Goal: Information Seeking & Learning: Learn about a topic

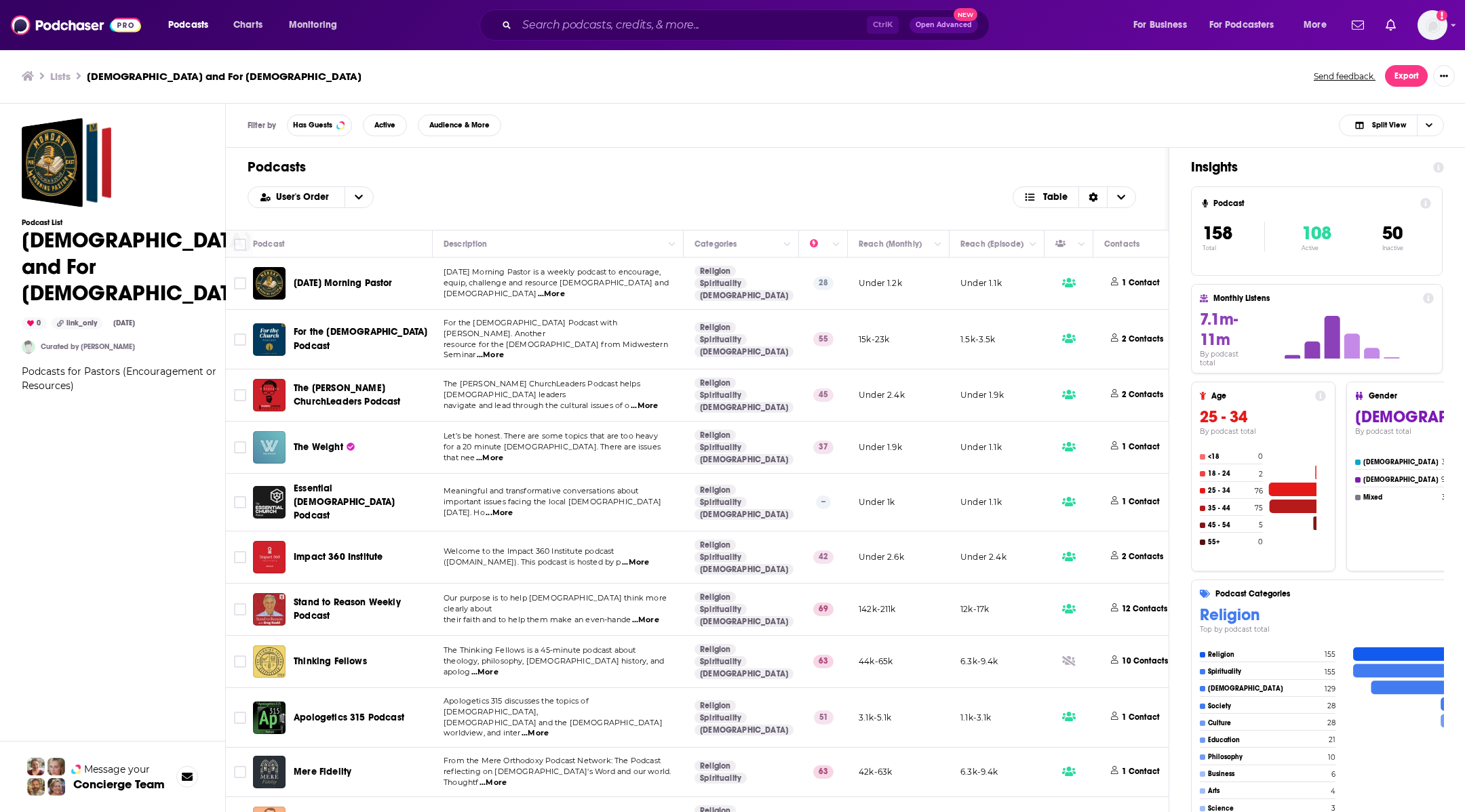
click at [504, 350] on span "...More" at bounding box center [490, 355] width 27 height 11
click at [369, 339] on span "For the [DEMOGRAPHIC_DATA] Podcast" at bounding box center [360, 339] width 133 height 25
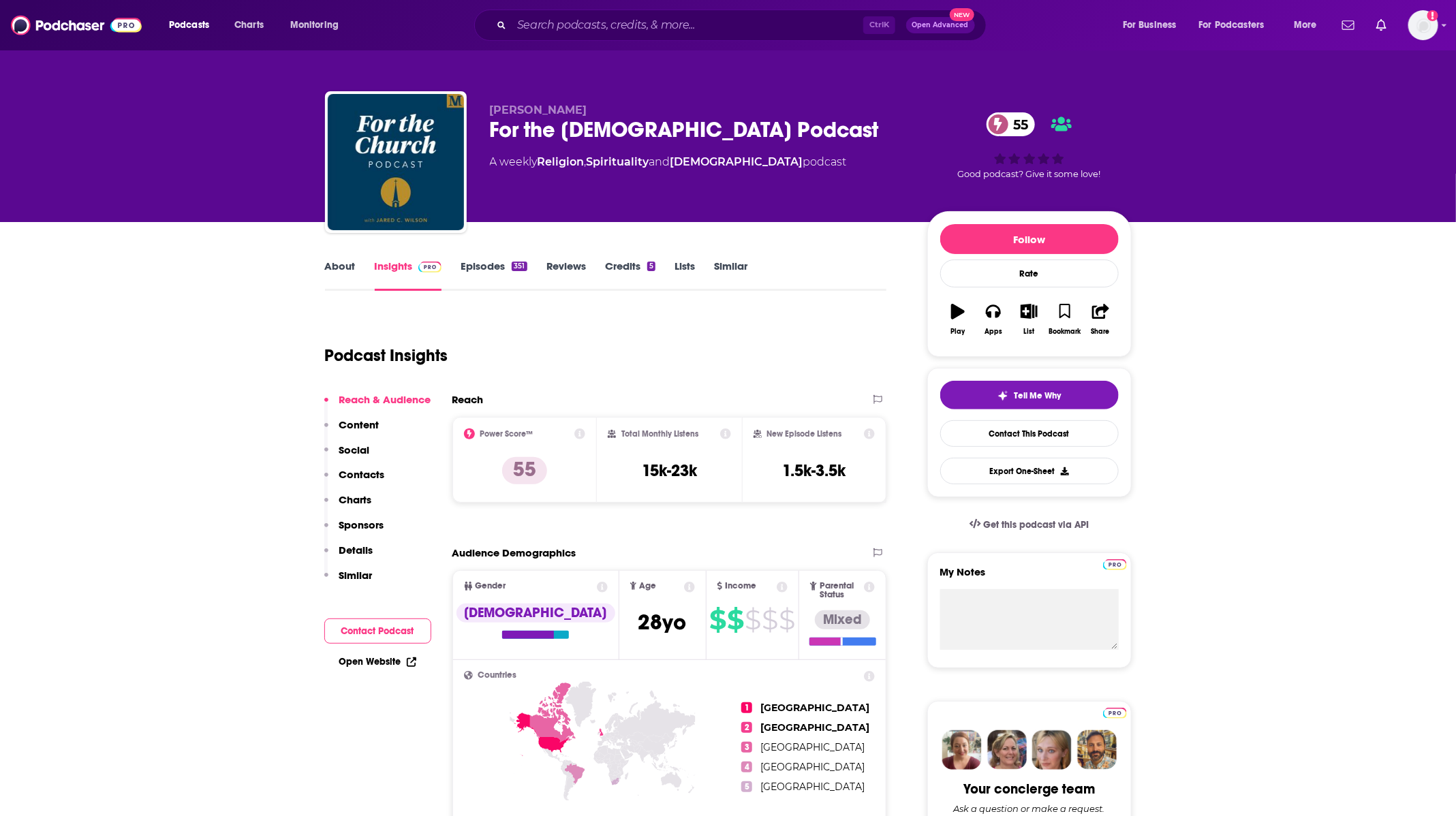
click at [351, 272] on link "About" at bounding box center [340, 275] width 30 height 31
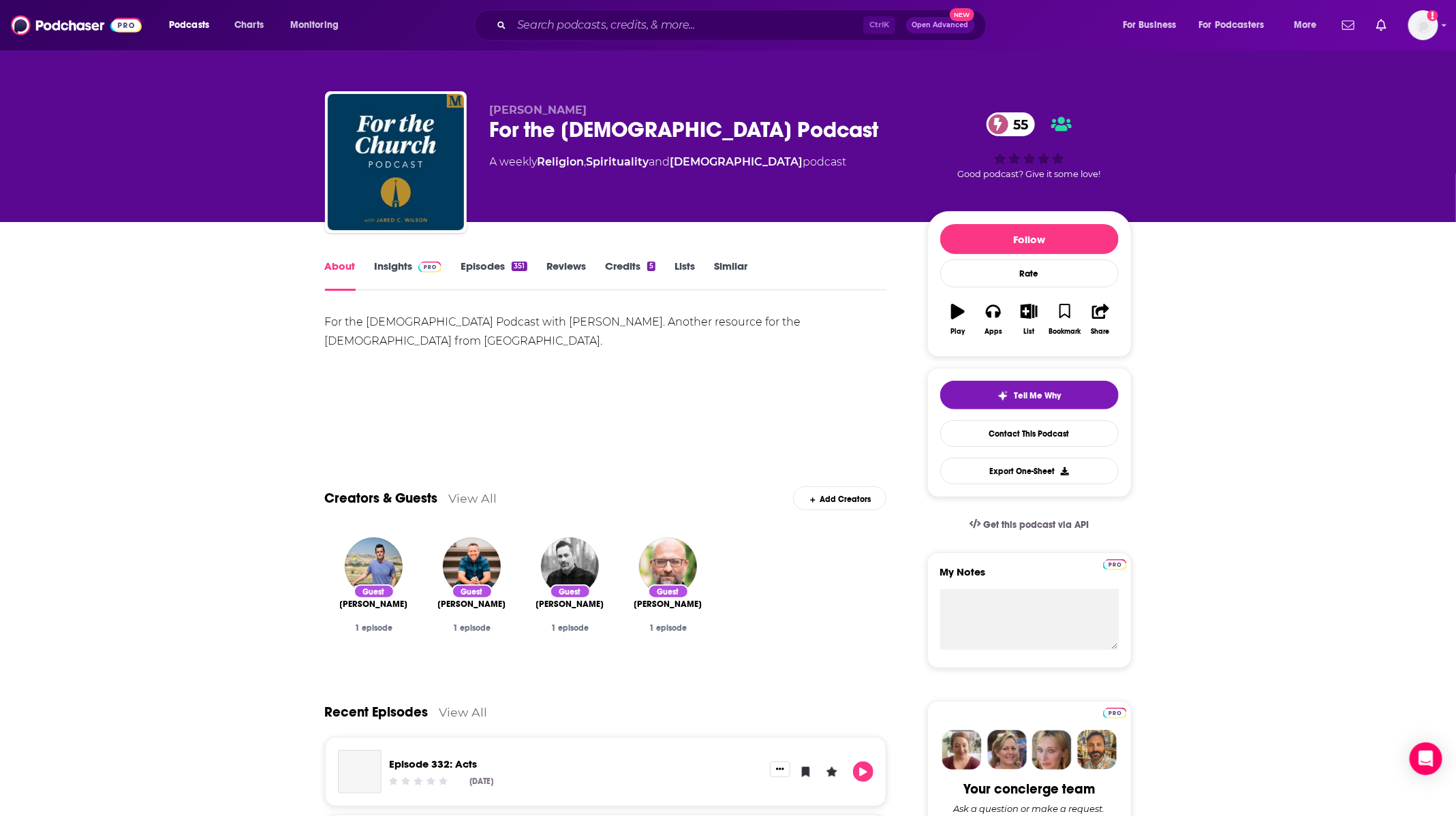
click at [492, 266] on link "Episodes 351" at bounding box center [494, 275] width 66 height 31
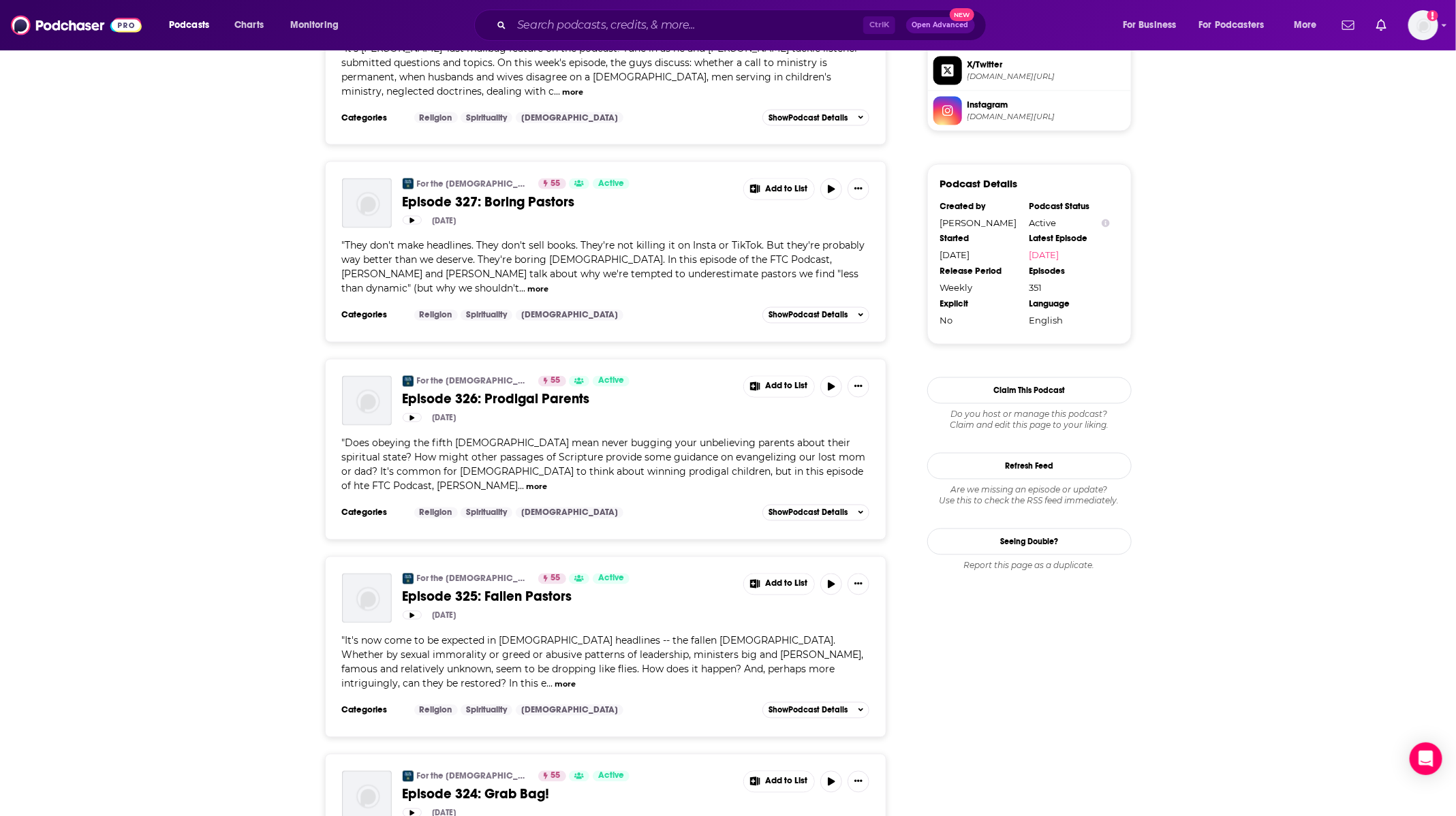
scroll to position [1533, 0]
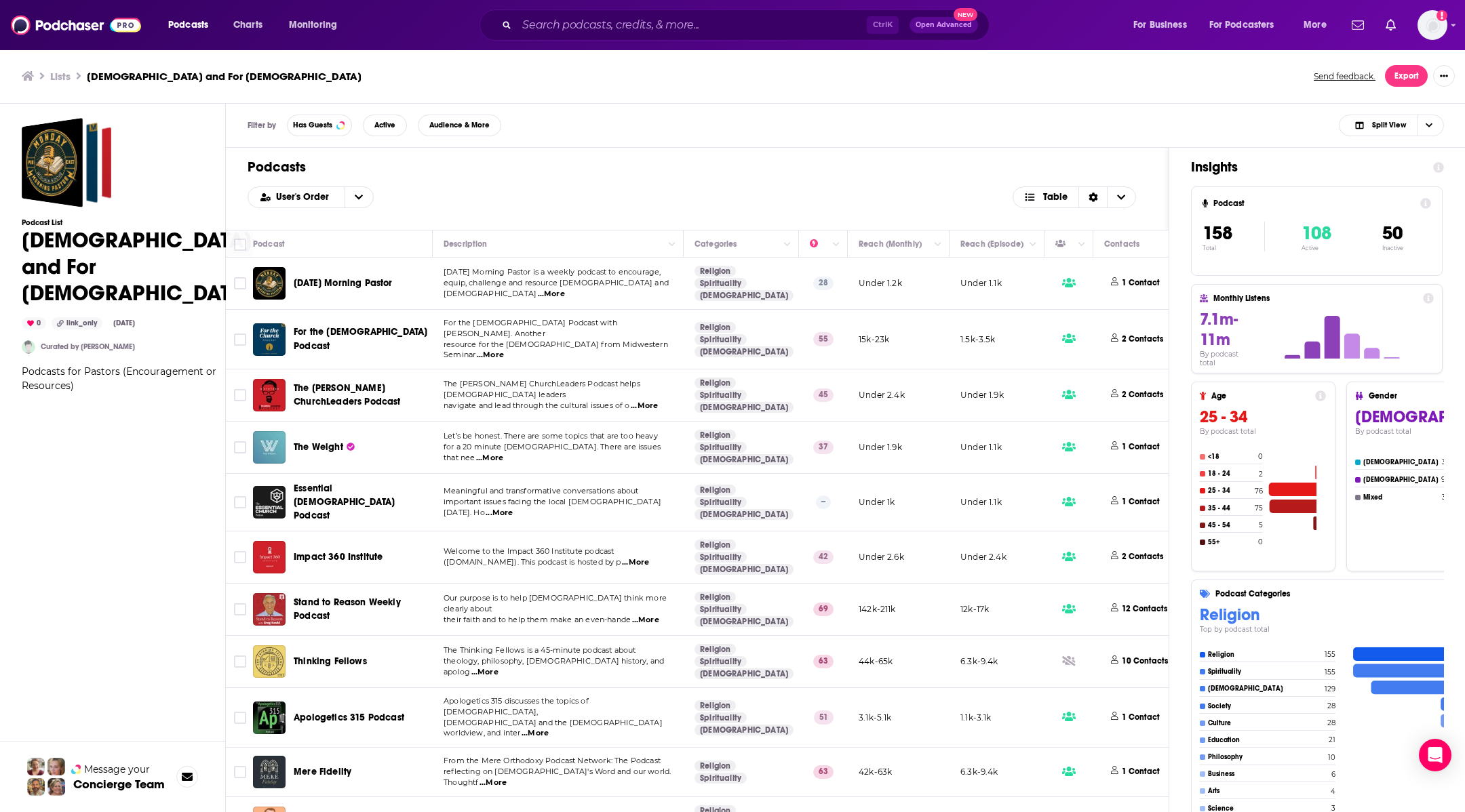
click at [643, 401] on span "...More" at bounding box center [644, 406] width 27 height 11
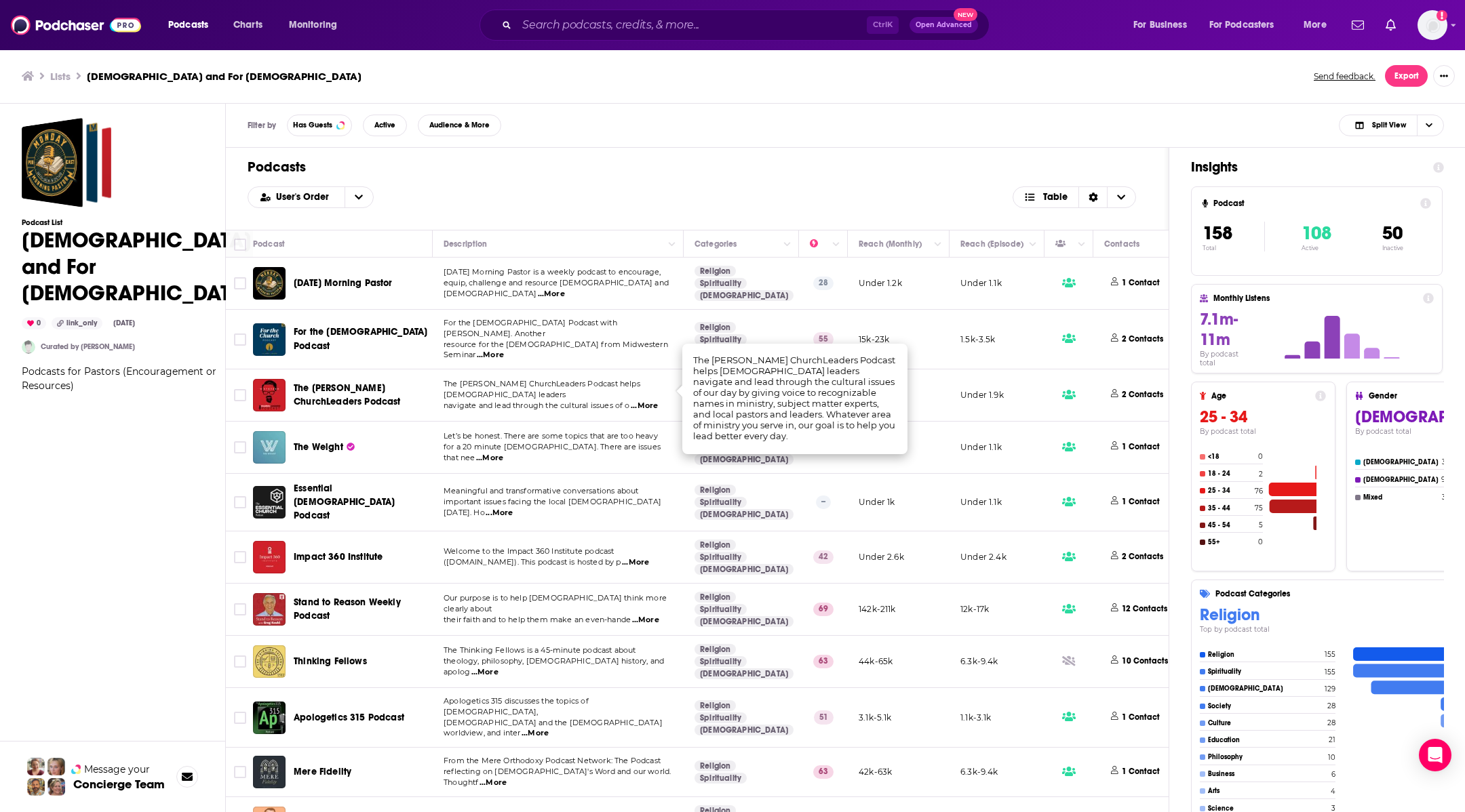
click at [323, 383] on span "The [PERSON_NAME] ChurchLeaders Podcast" at bounding box center [347, 395] width 107 height 25
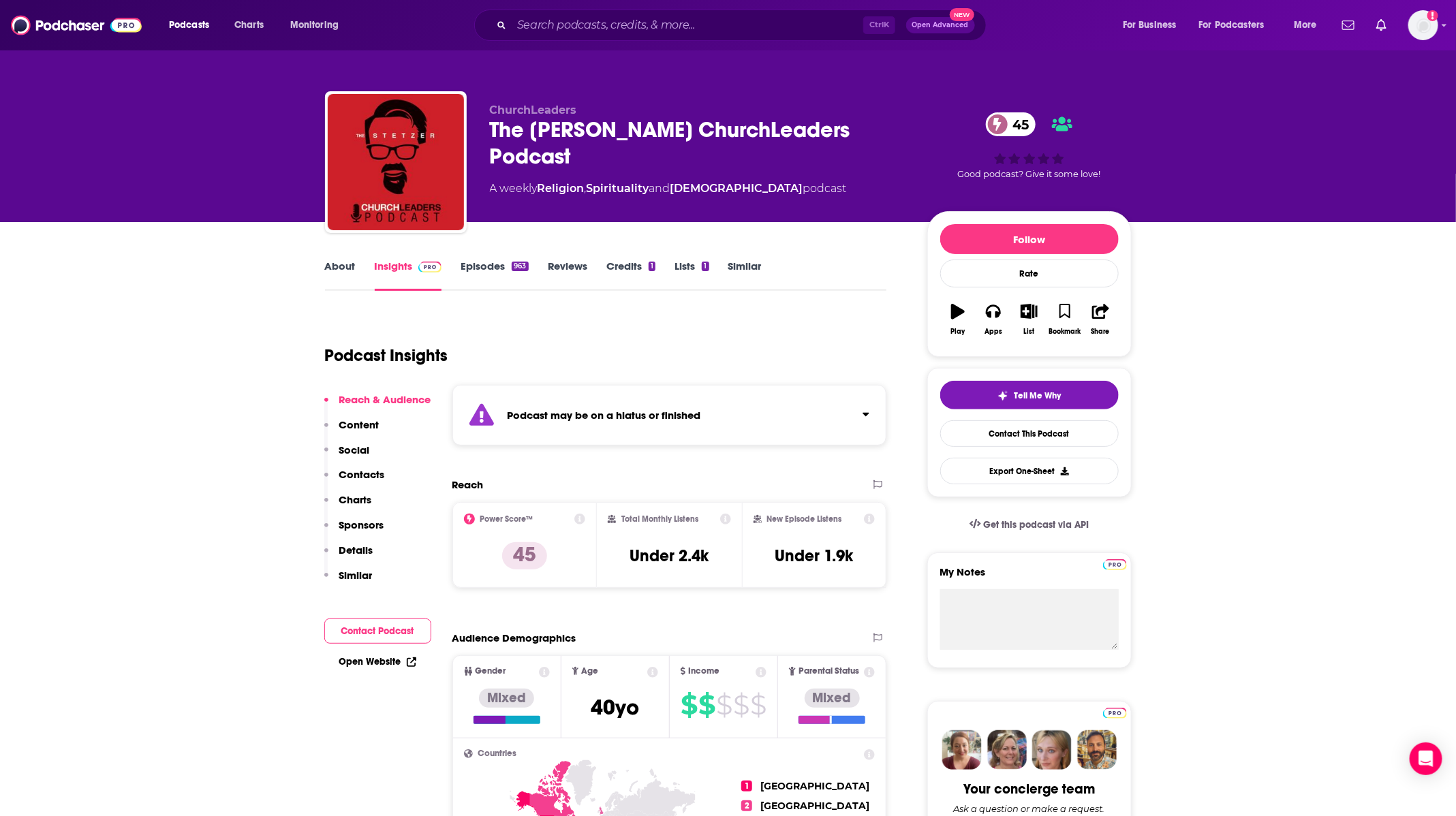
click at [489, 264] on link "Episodes 963" at bounding box center [495, 275] width 67 height 31
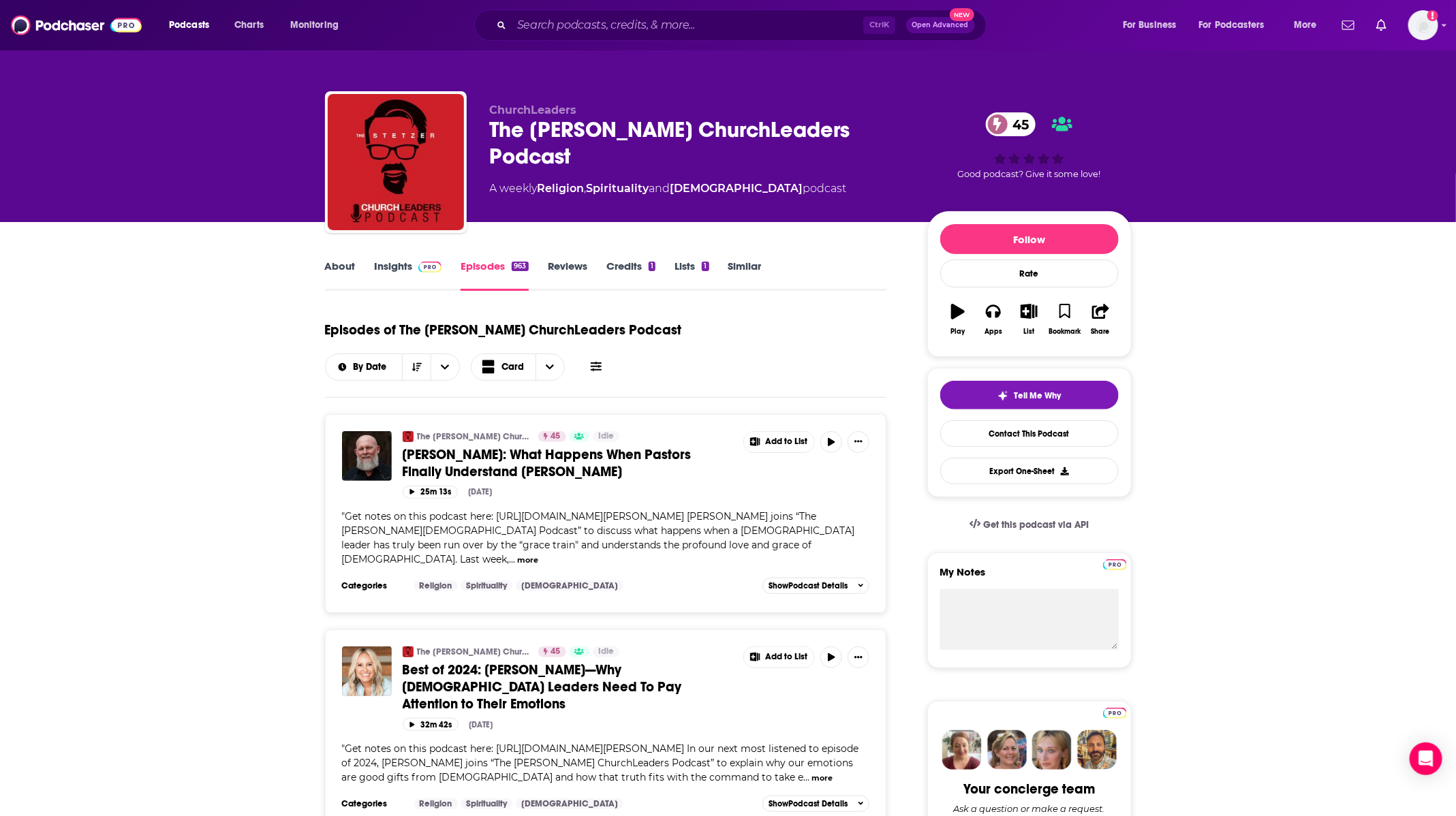
click at [389, 264] on link "Insights" at bounding box center [408, 275] width 67 height 31
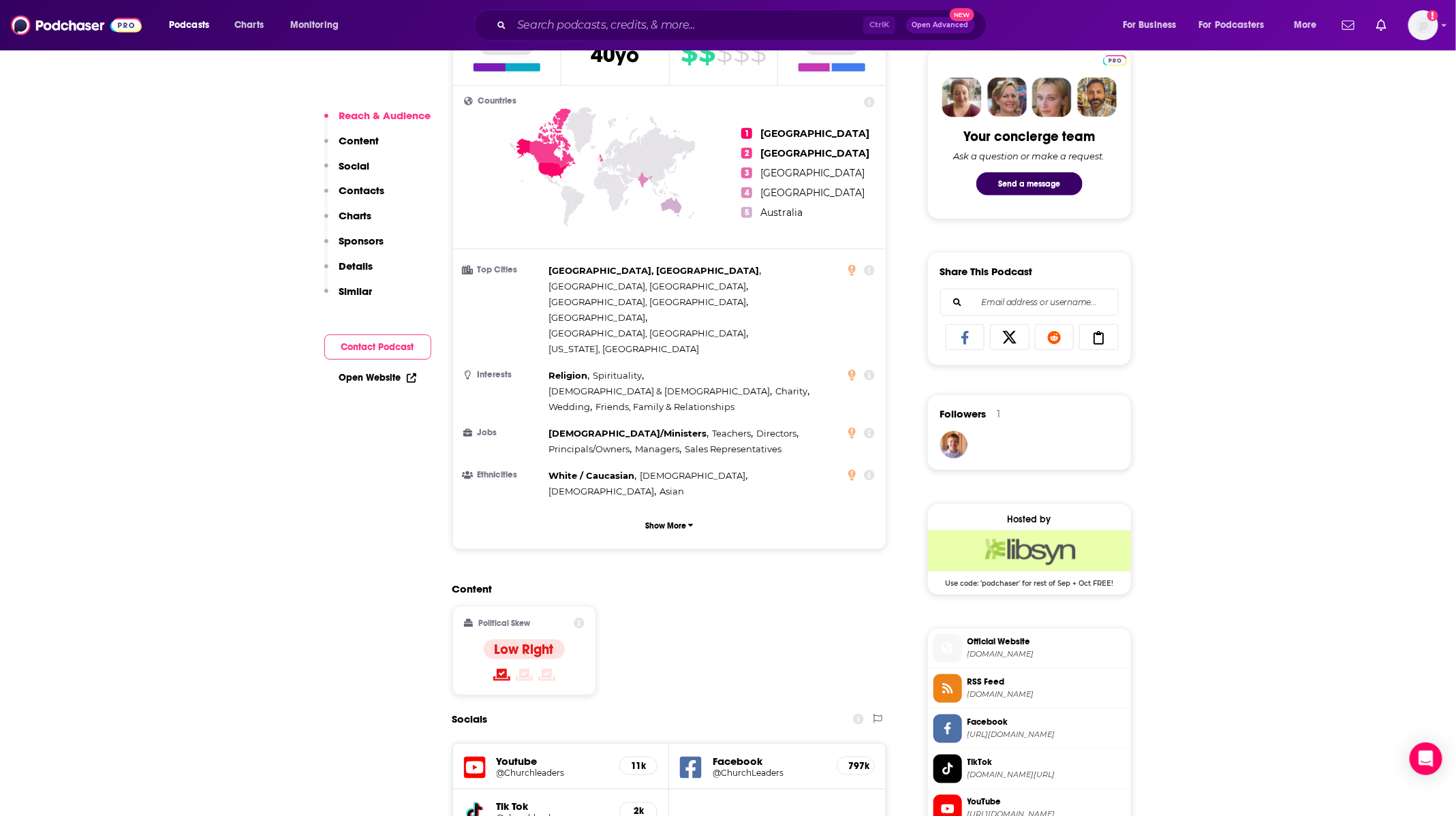
scroll to position [818, 0]
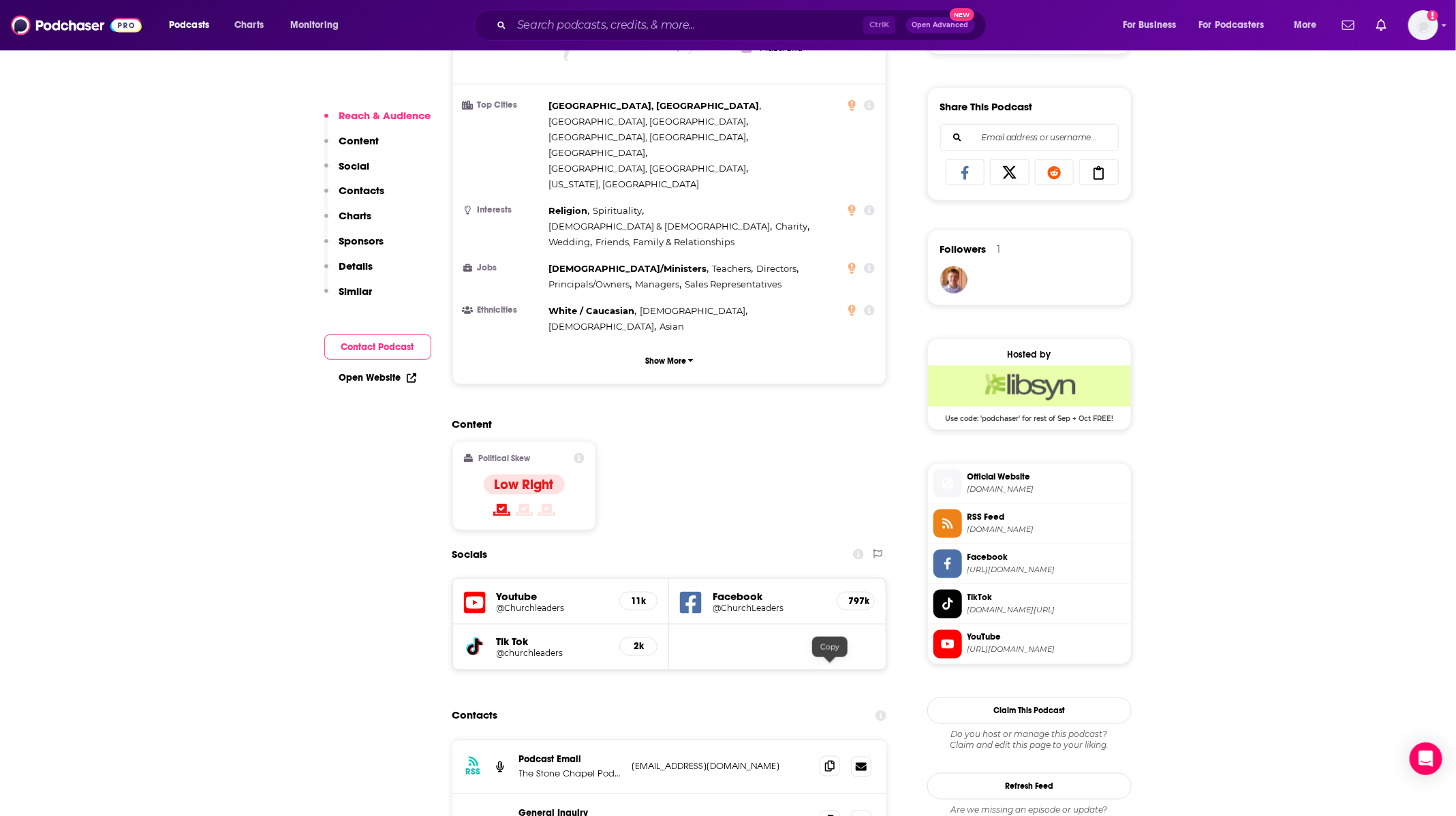
click at [832, 761] on icon at bounding box center [830, 766] width 10 height 11
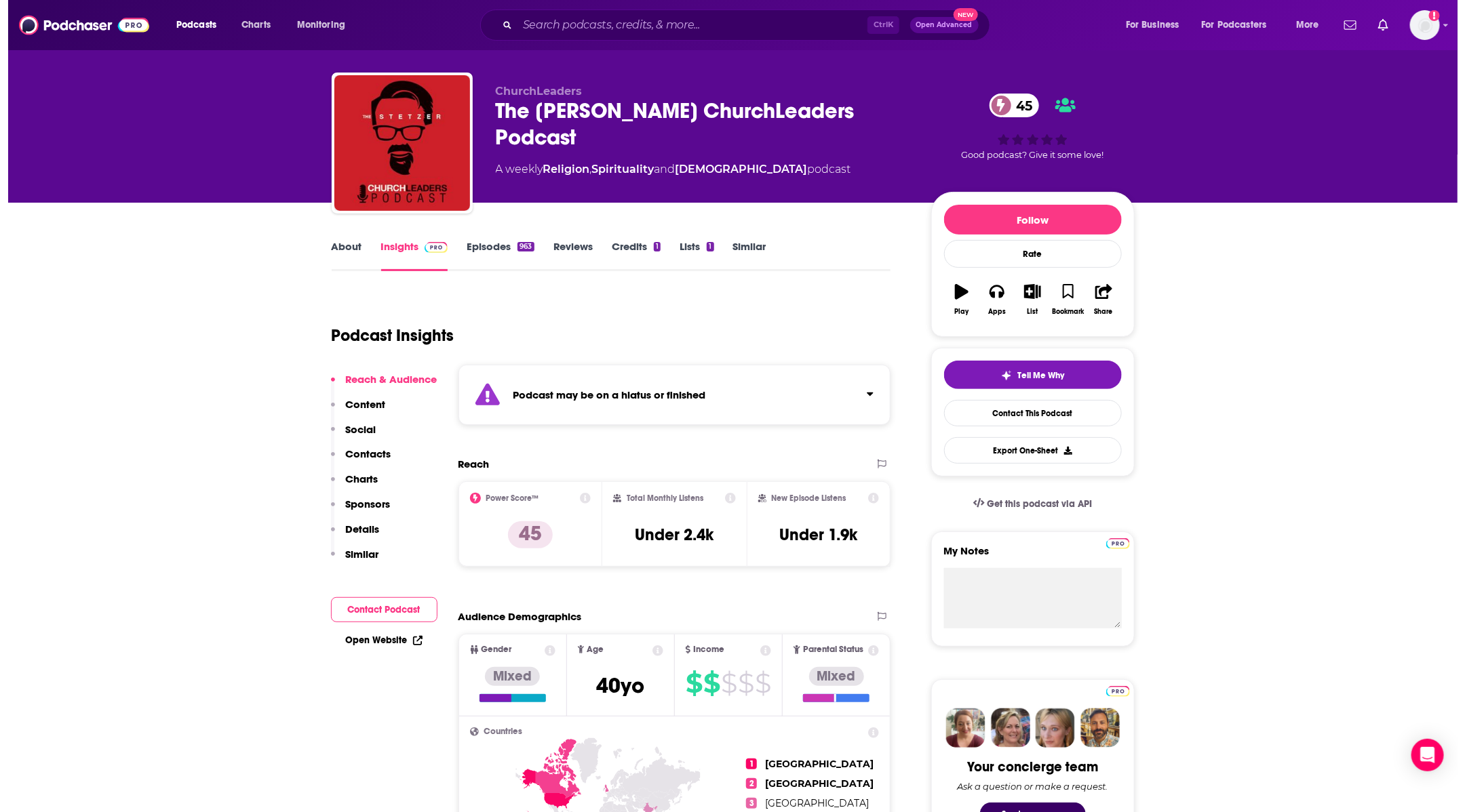
scroll to position [0, 0]
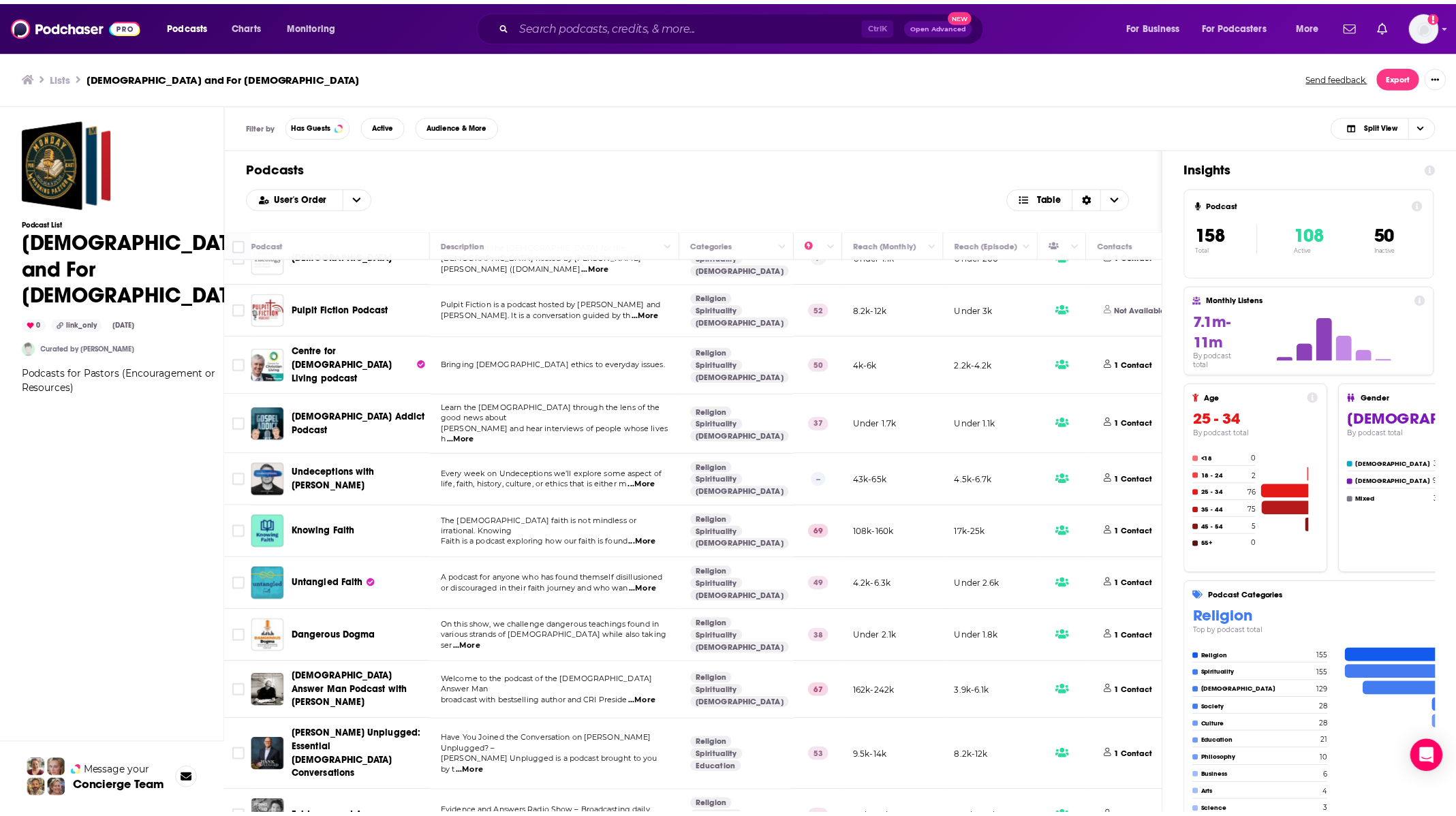
scroll to position [3577, 0]
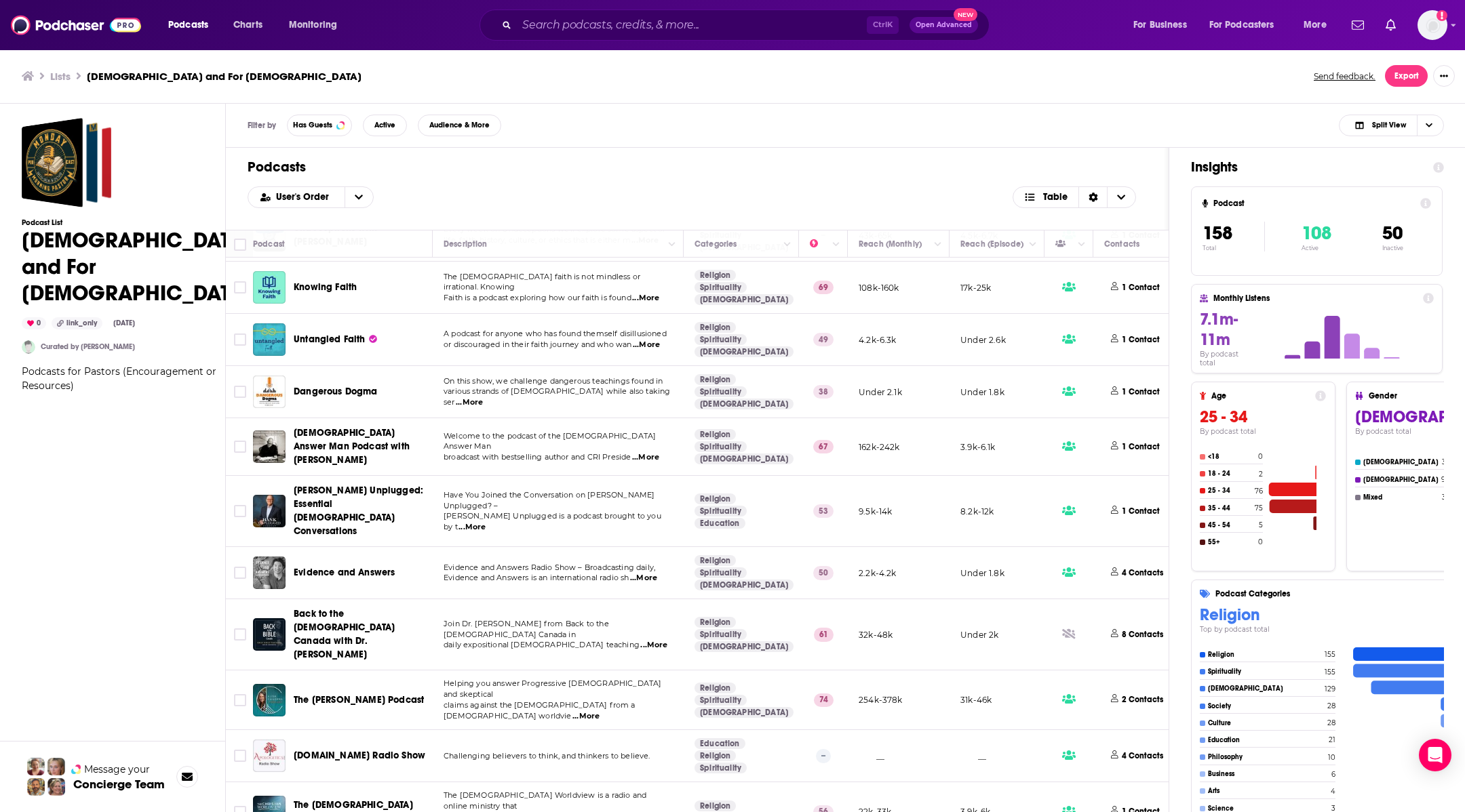
click at [290, 796] on div "The [DEMOGRAPHIC_DATA] Worldview" at bounding box center [344, 812] width 182 height 33
click at [426, 796] on div "The [DEMOGRAPHIC_DATA] Worldview" at bounding box center [364, 812] width 141 height 33
click at [390, 796] on div "The [DEMOGRAPHIC_DATA] Worldview" at bounding box center [364, 812] width 141 height 33
click at [389, 800] on span "The [DEMOGRAPHIC_DATA] Worldview" at bounding box center [353, 812] width 119 height 25
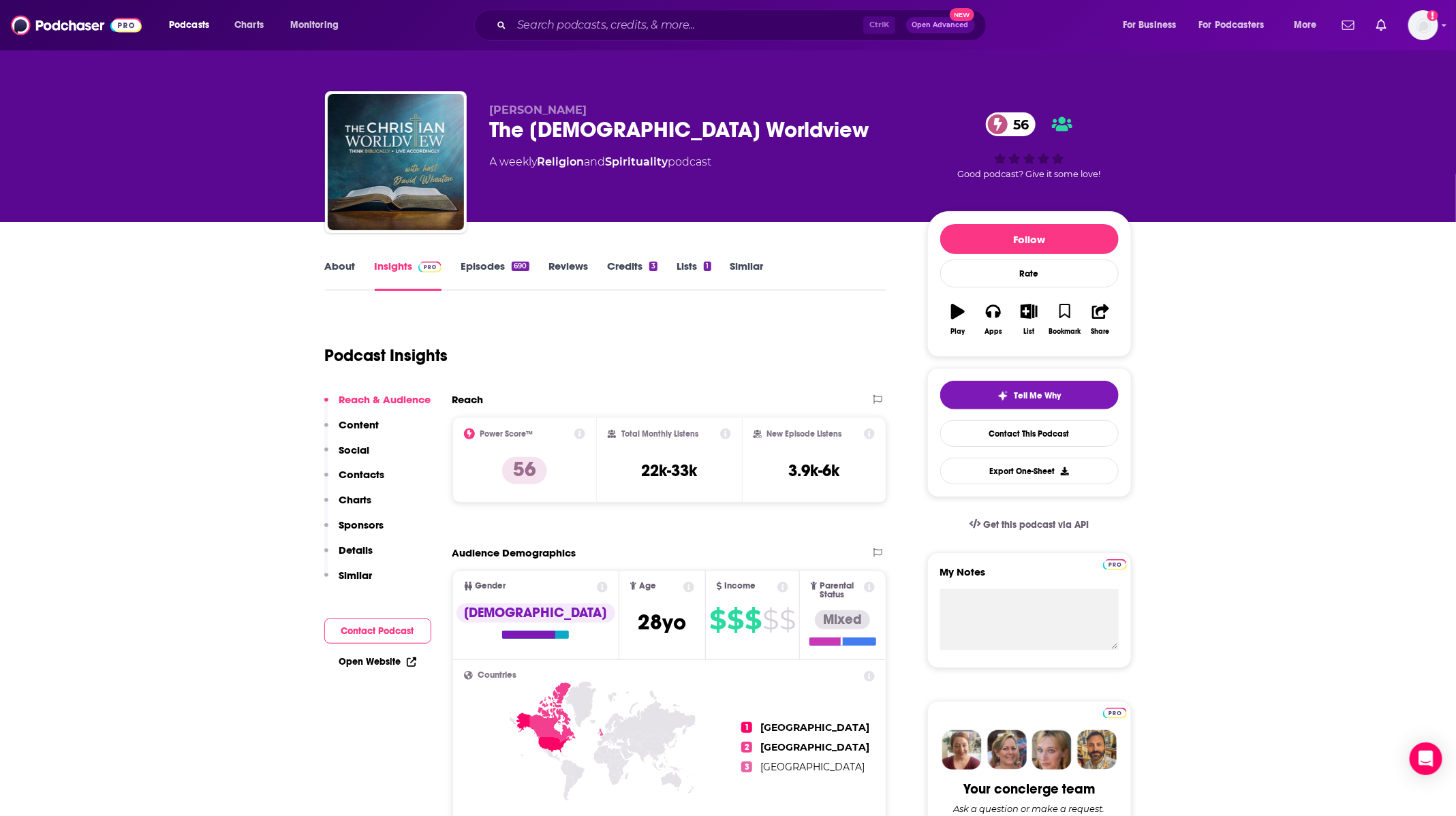
click at [469, 268] on link "Episodes 690" at bounding box center [495, 275] width 68 height 31
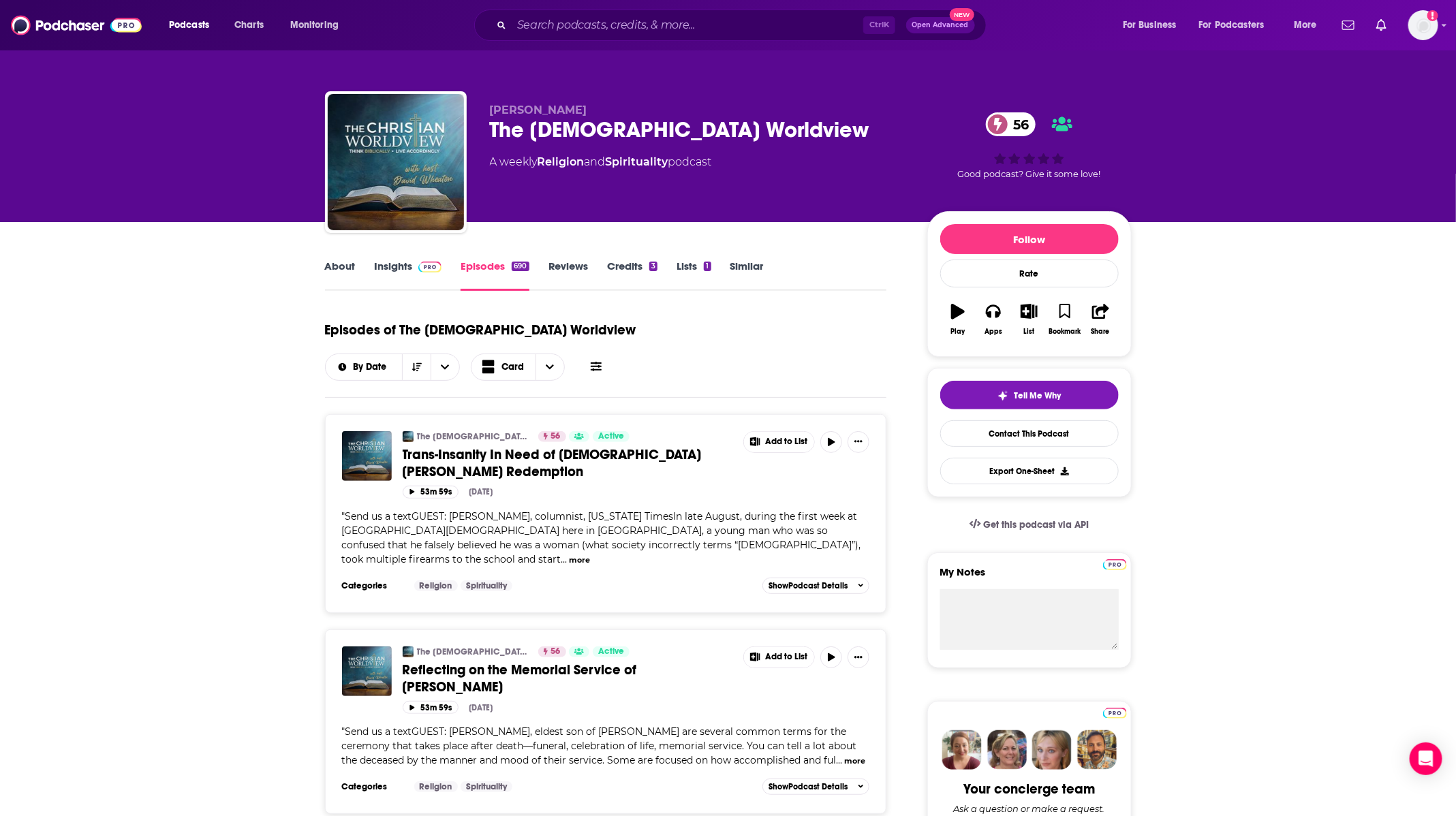
click at [393, 264] on link "Insights" at bounding box center [408, 275] width 67 height 31
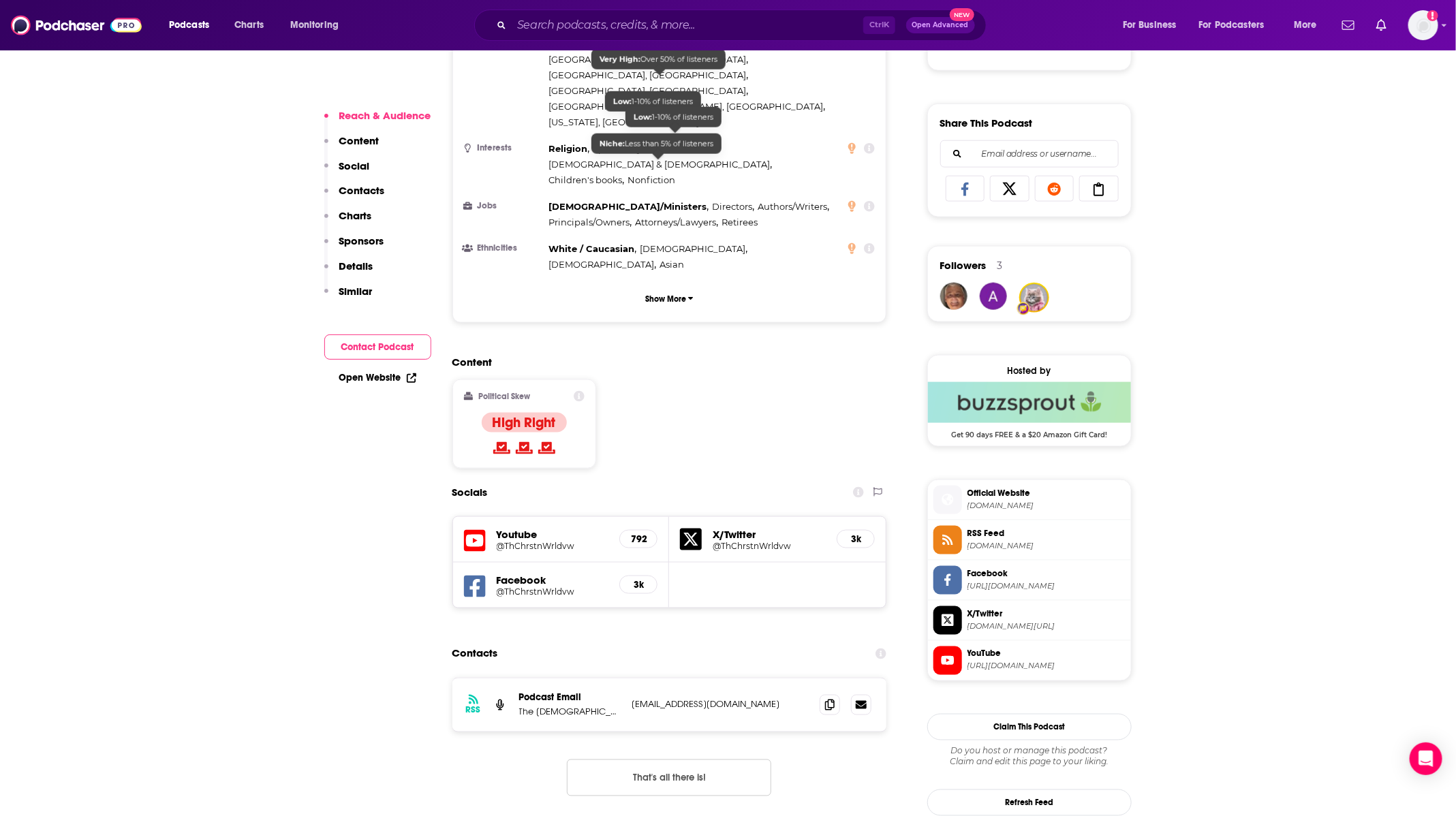
scroll to position [818, 0]
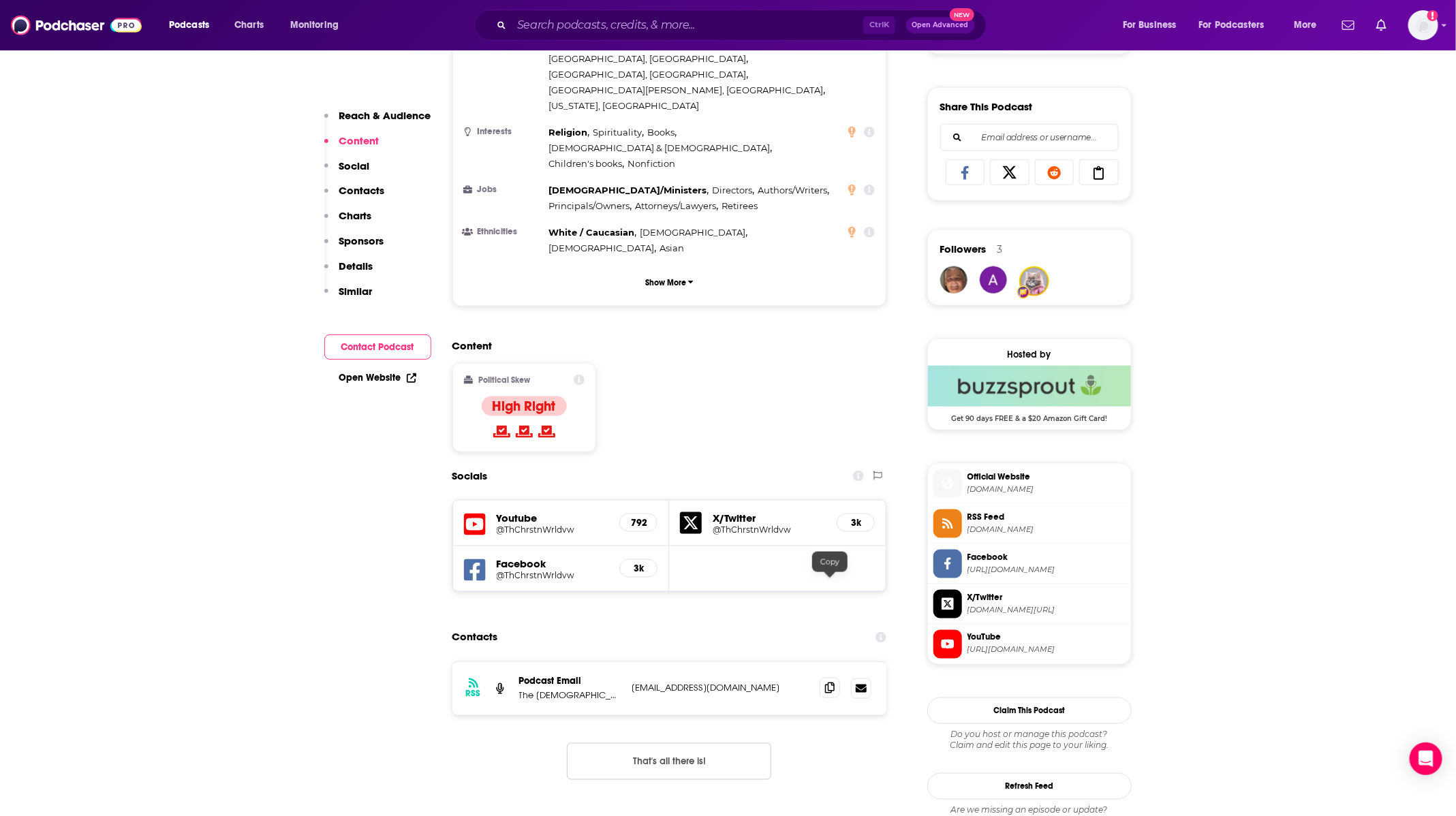
click at [835, 678] on span at bounding box center [830, 688] width 21 height 21
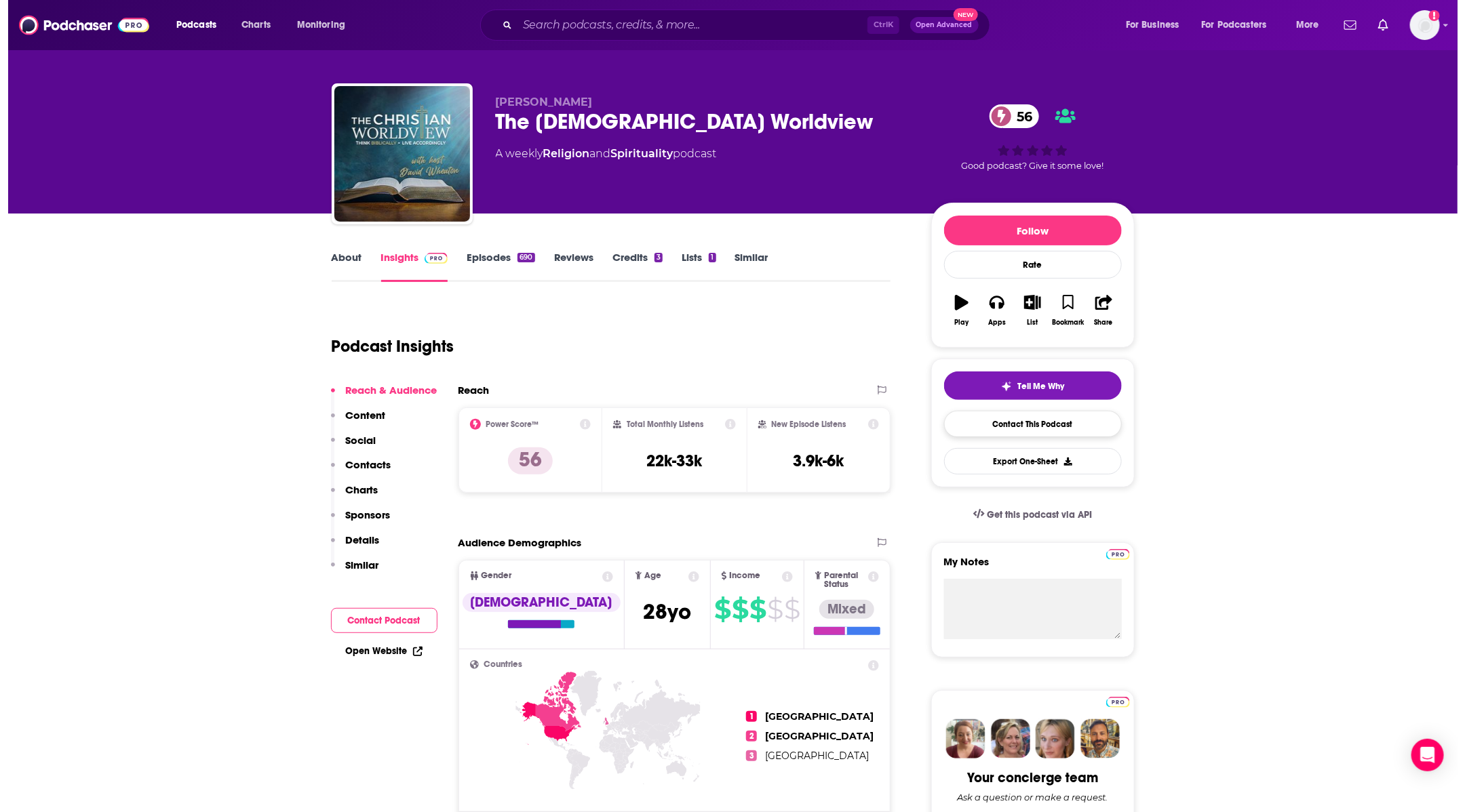
scroll to position [0, 0]
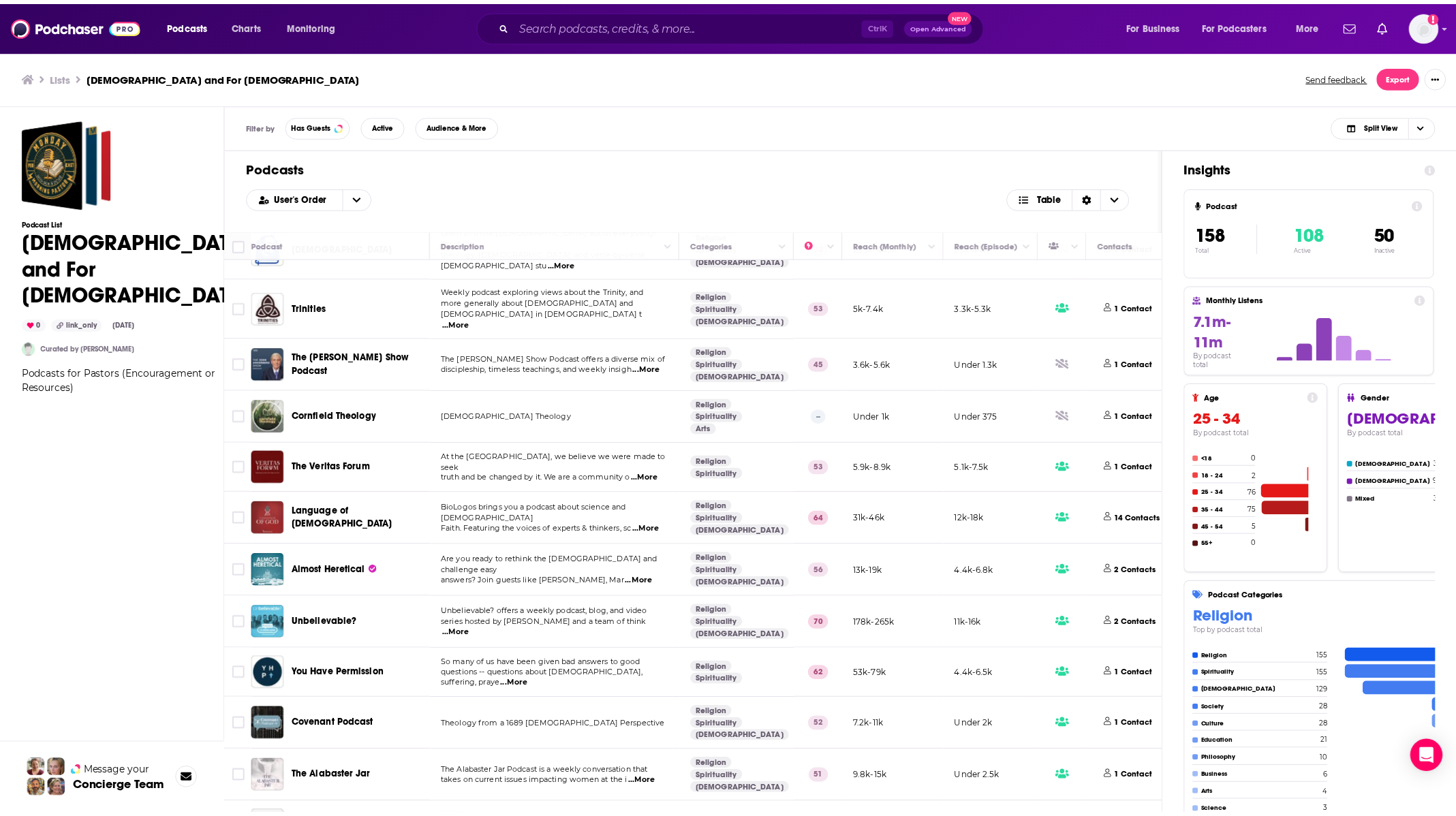
scroll to position [4497, 0]
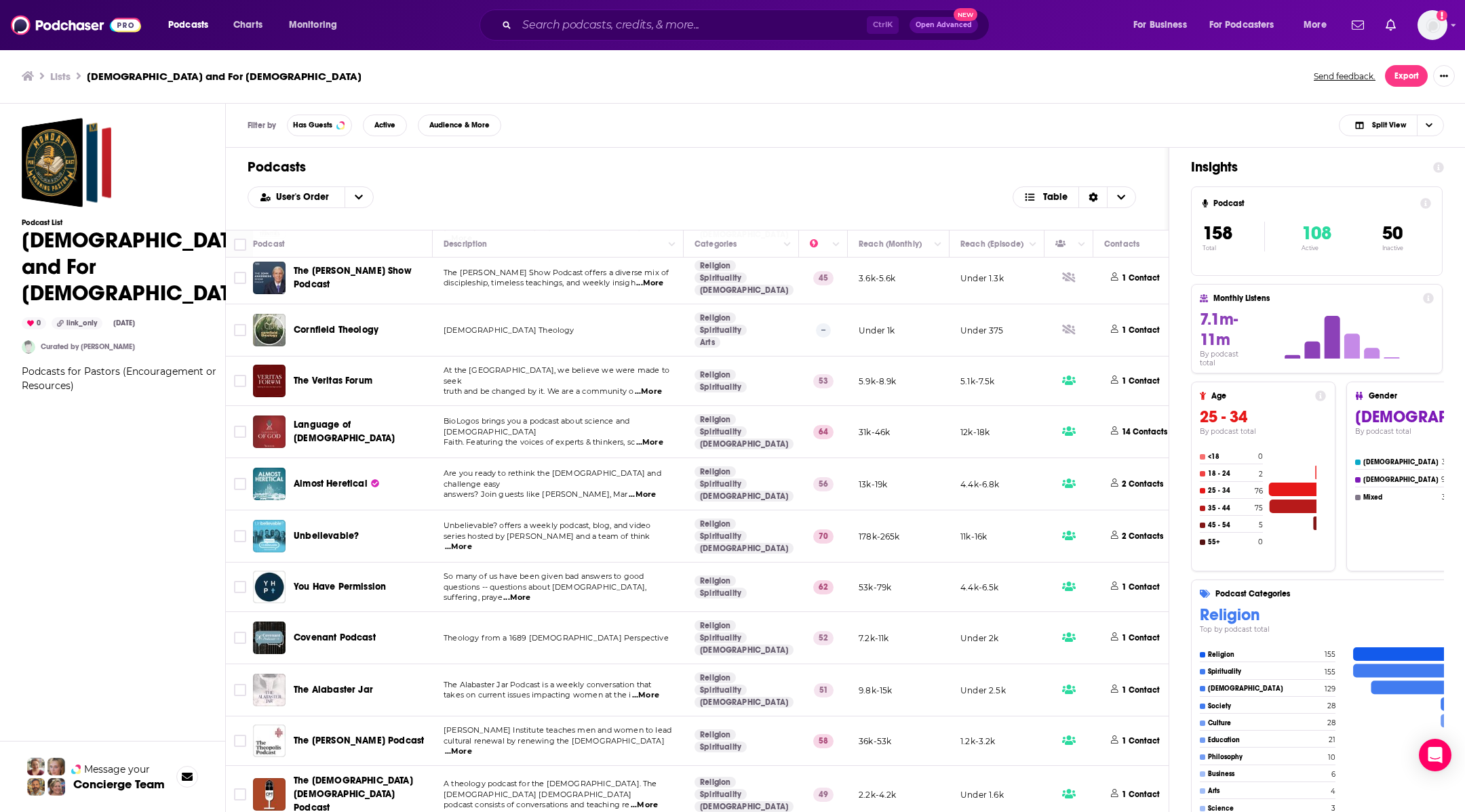
click at [336, 774] on div "The [DEMOGRAPHIC_DATA] [DEMOGRAPHIC_DATA] Podcast" at bounding box center [364, 795] width 141 height 41
click at [348, 774] on span "The [DEMOGRAPHIC_DATA] [DEMOGRAPHIC_DATA] Podcast" at bounding box center [361, 795] width 134 height 41
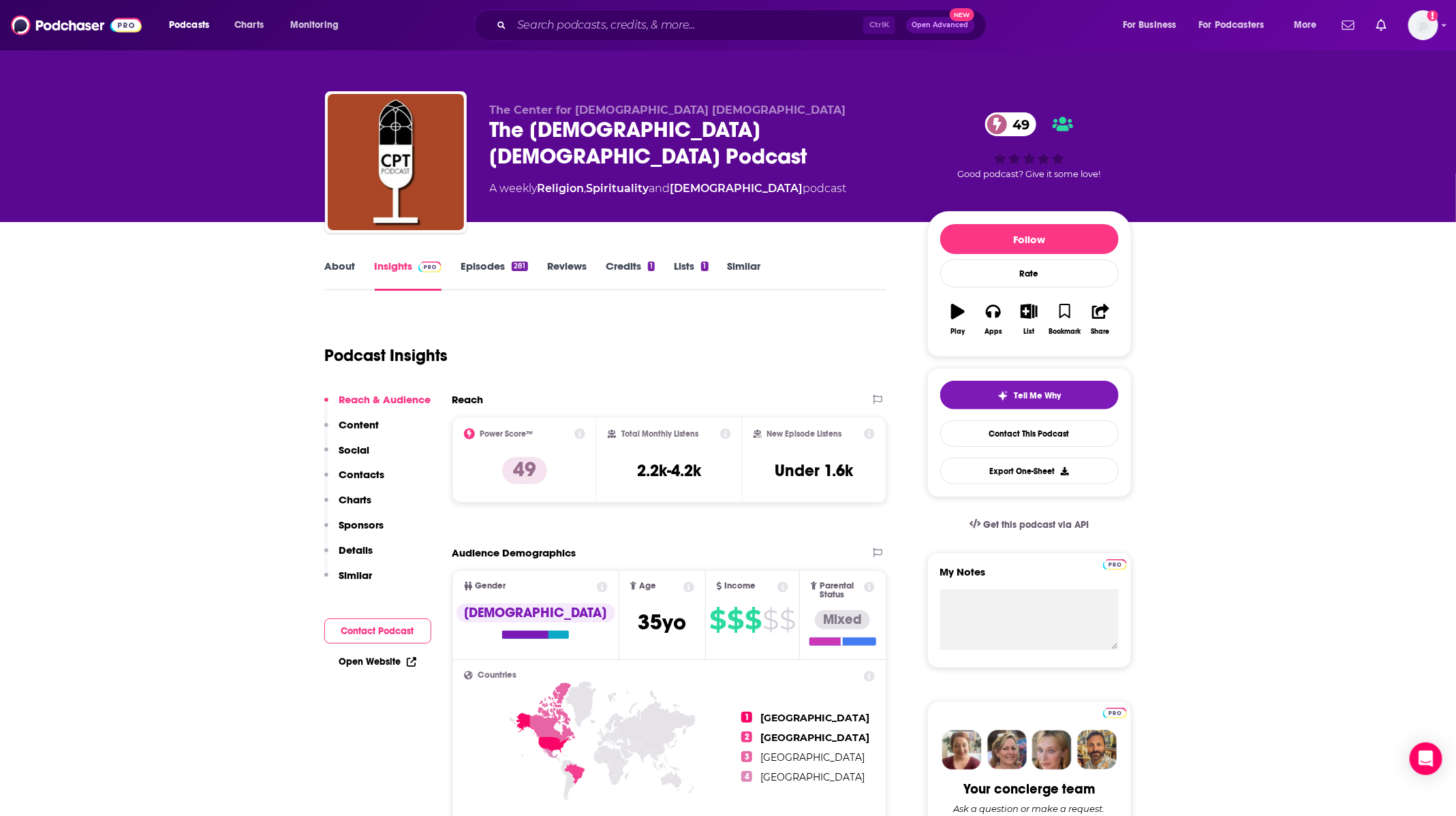
click at [472, 262] on link "Episodes 281" at bounding box center [494, 275] width 67 height 31
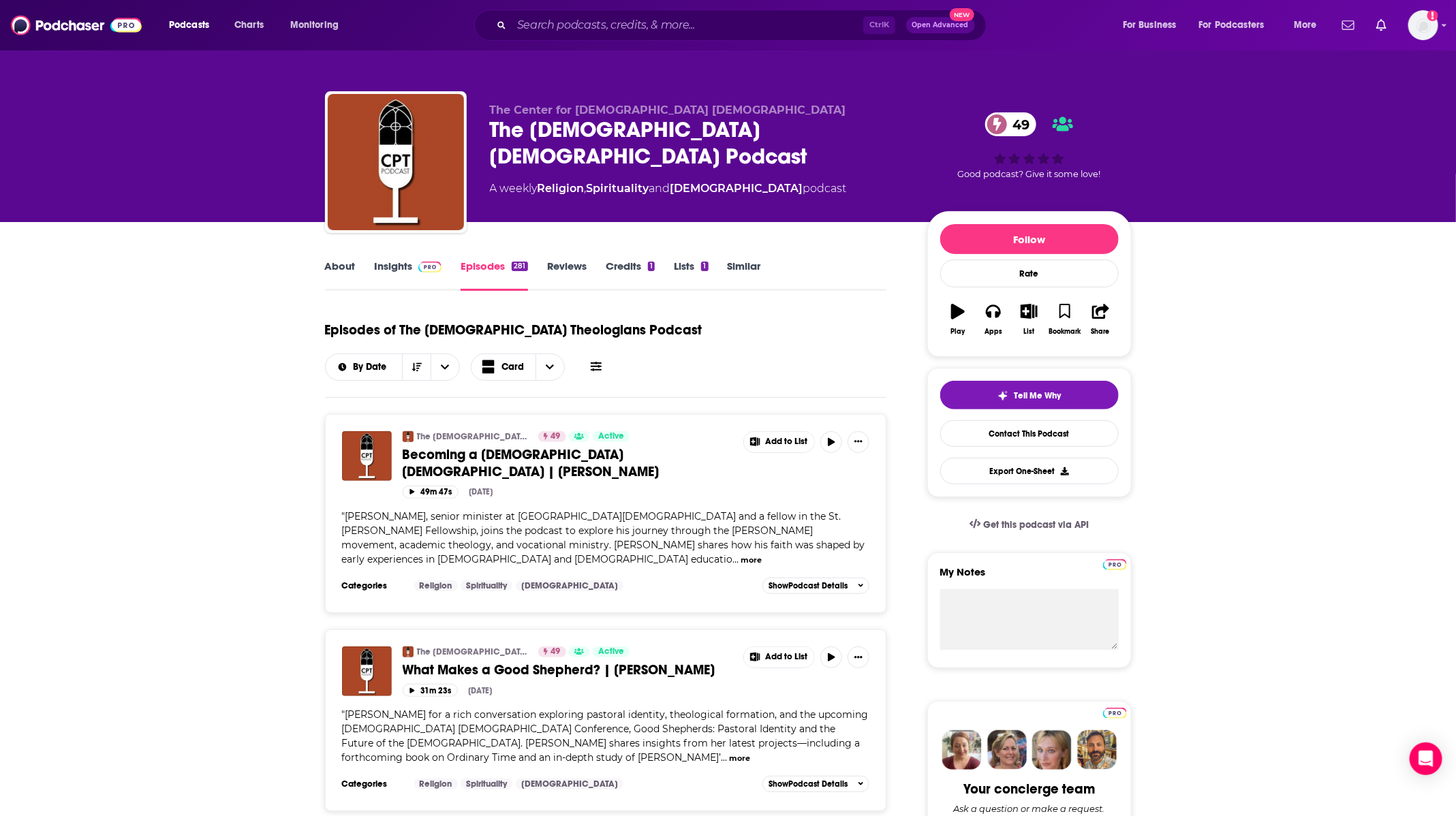
click at [413, 274] on link "Insights" at bounding box center [408, 275] width 67 height 31
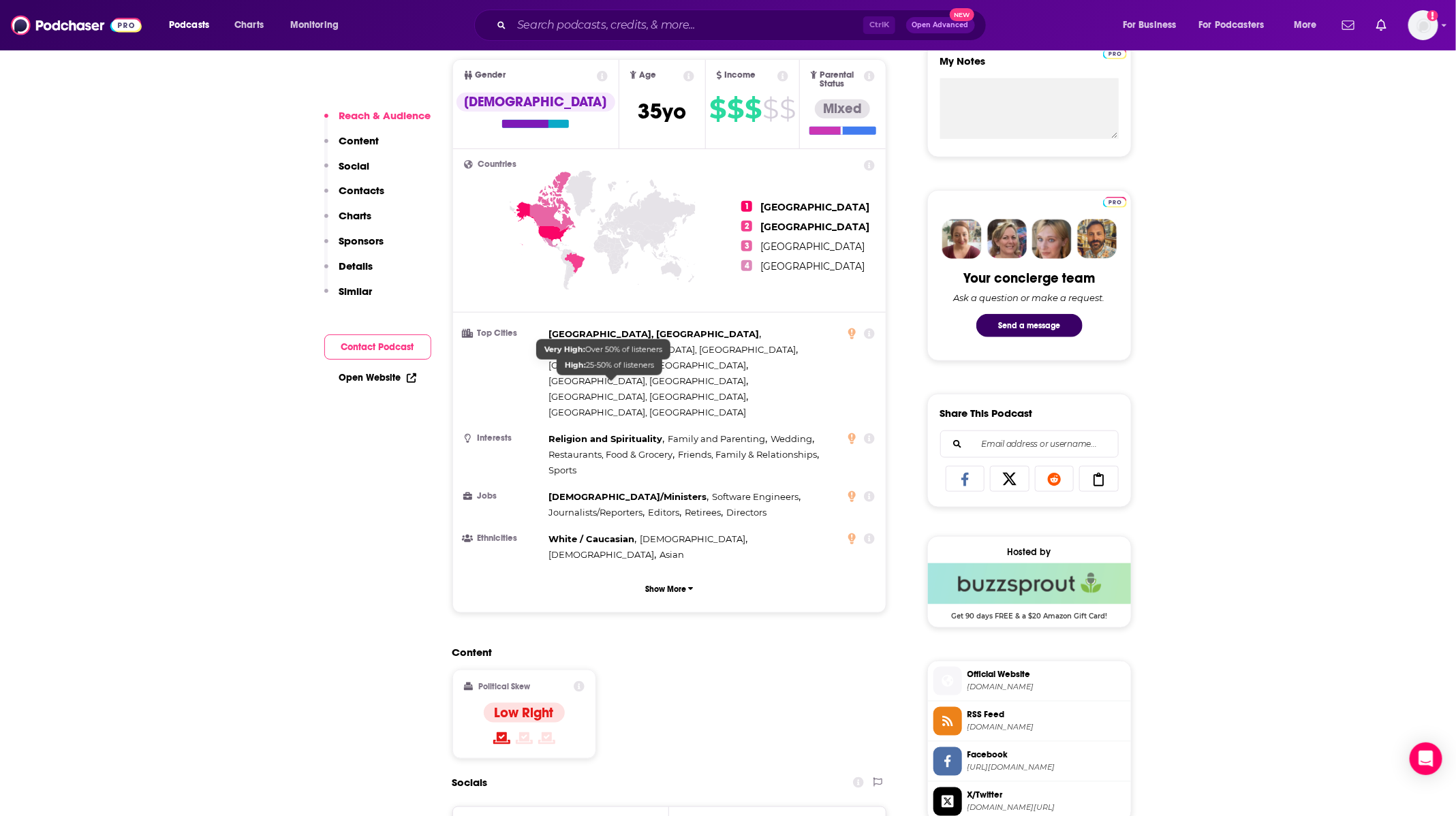
scroll to position [716, 0]
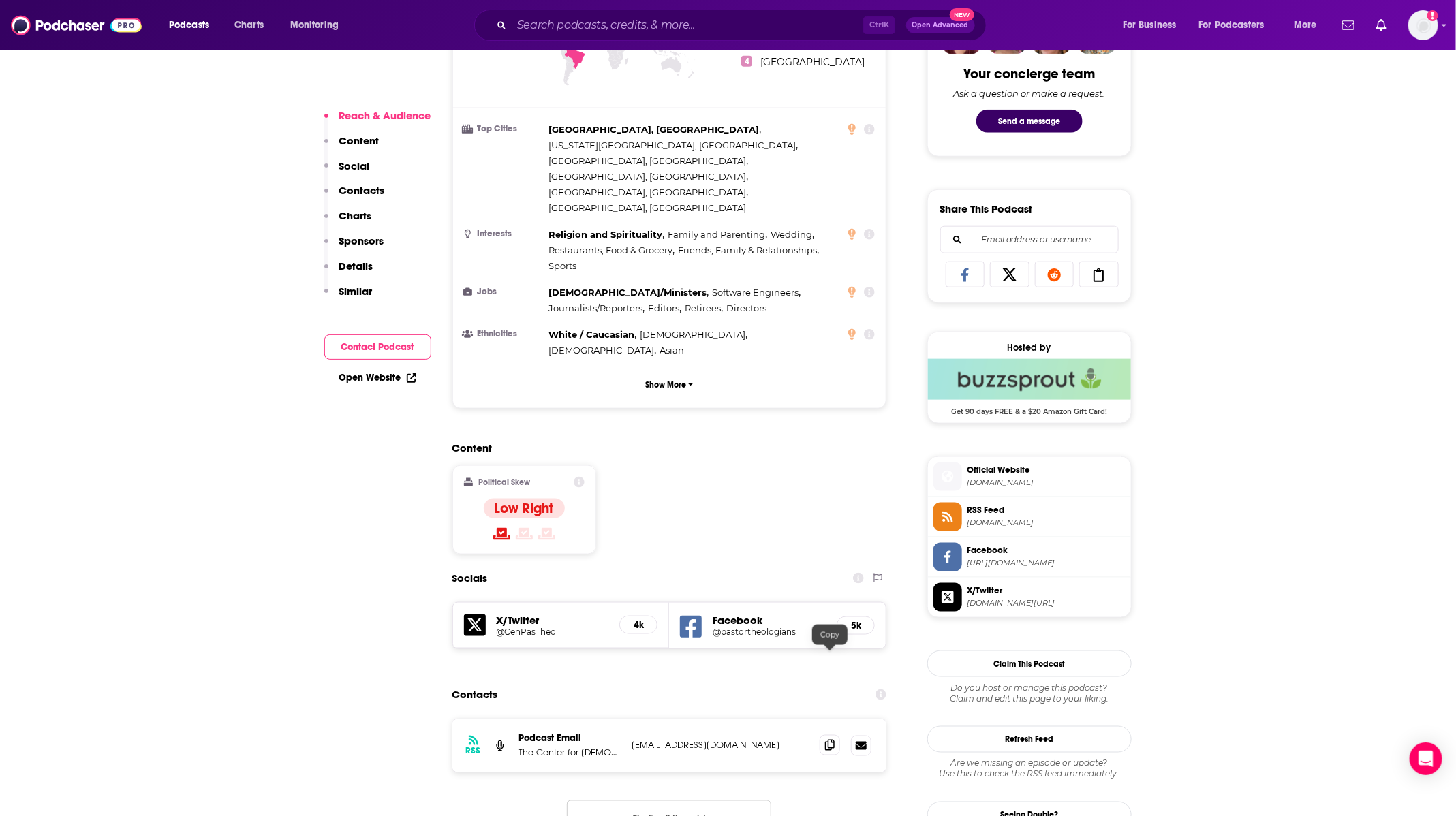
click at [827, 740] on icon at bounding box center [830, 745] width 10 height 11
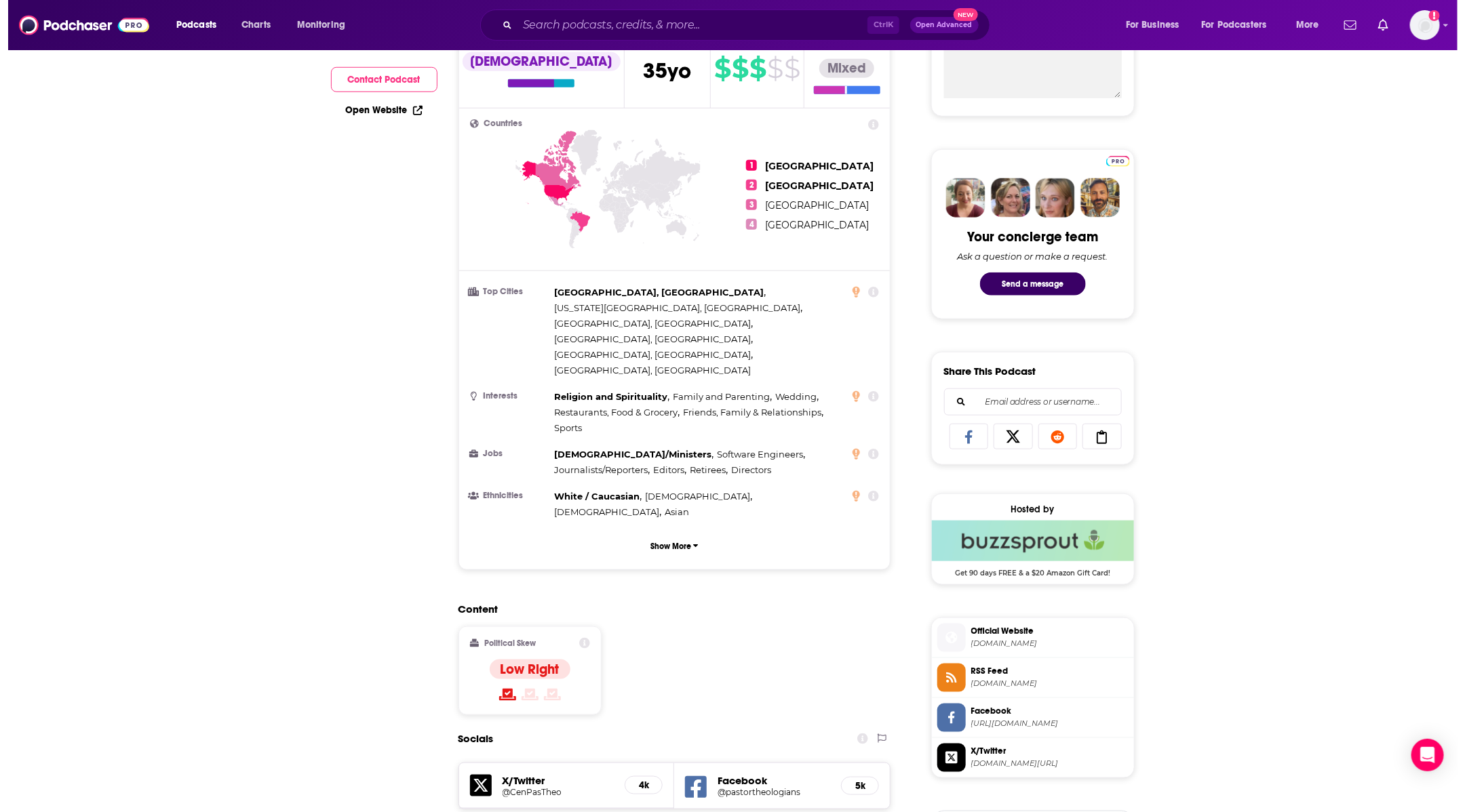
scroll to position [0, 0]
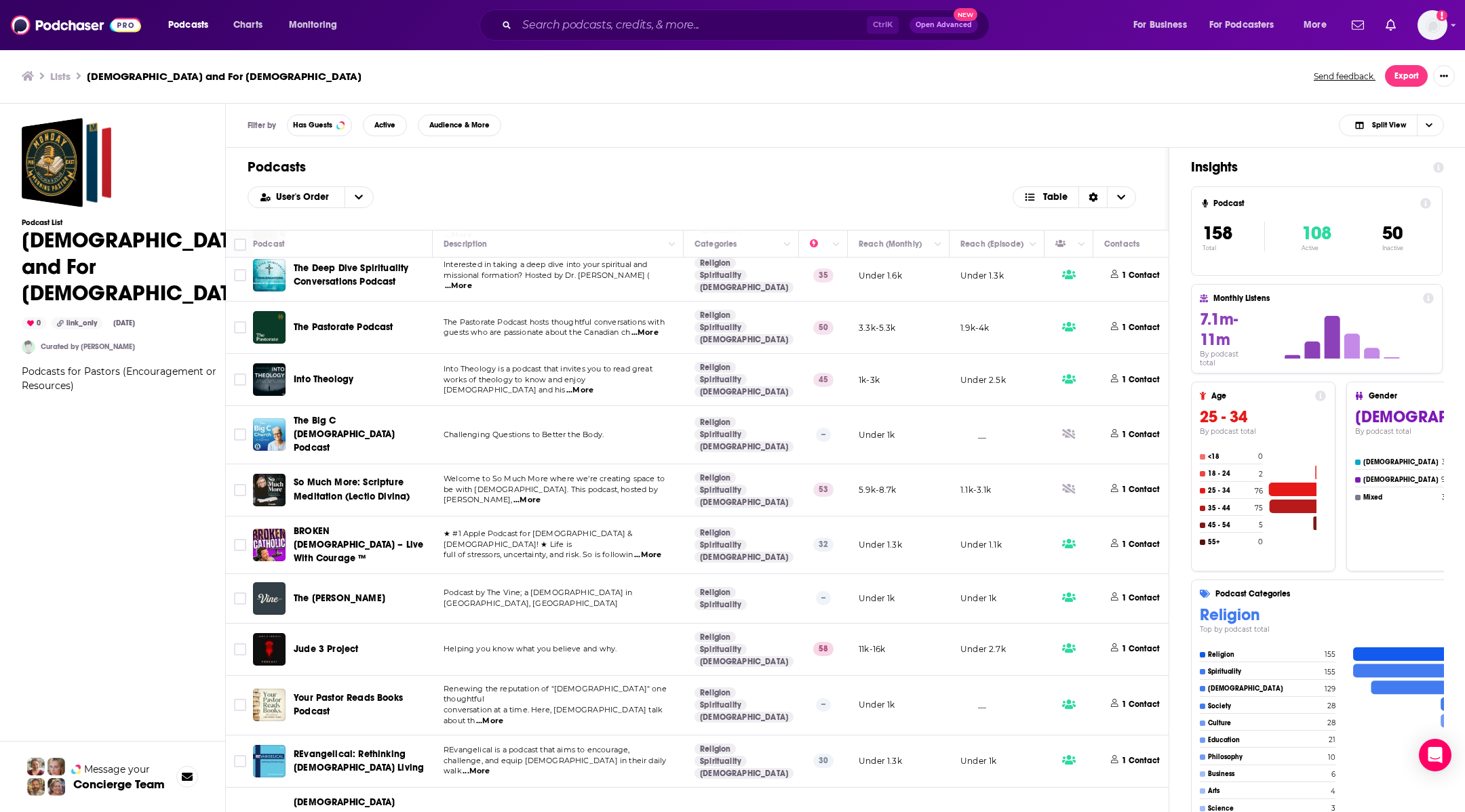
scroll to position [6103, 0]
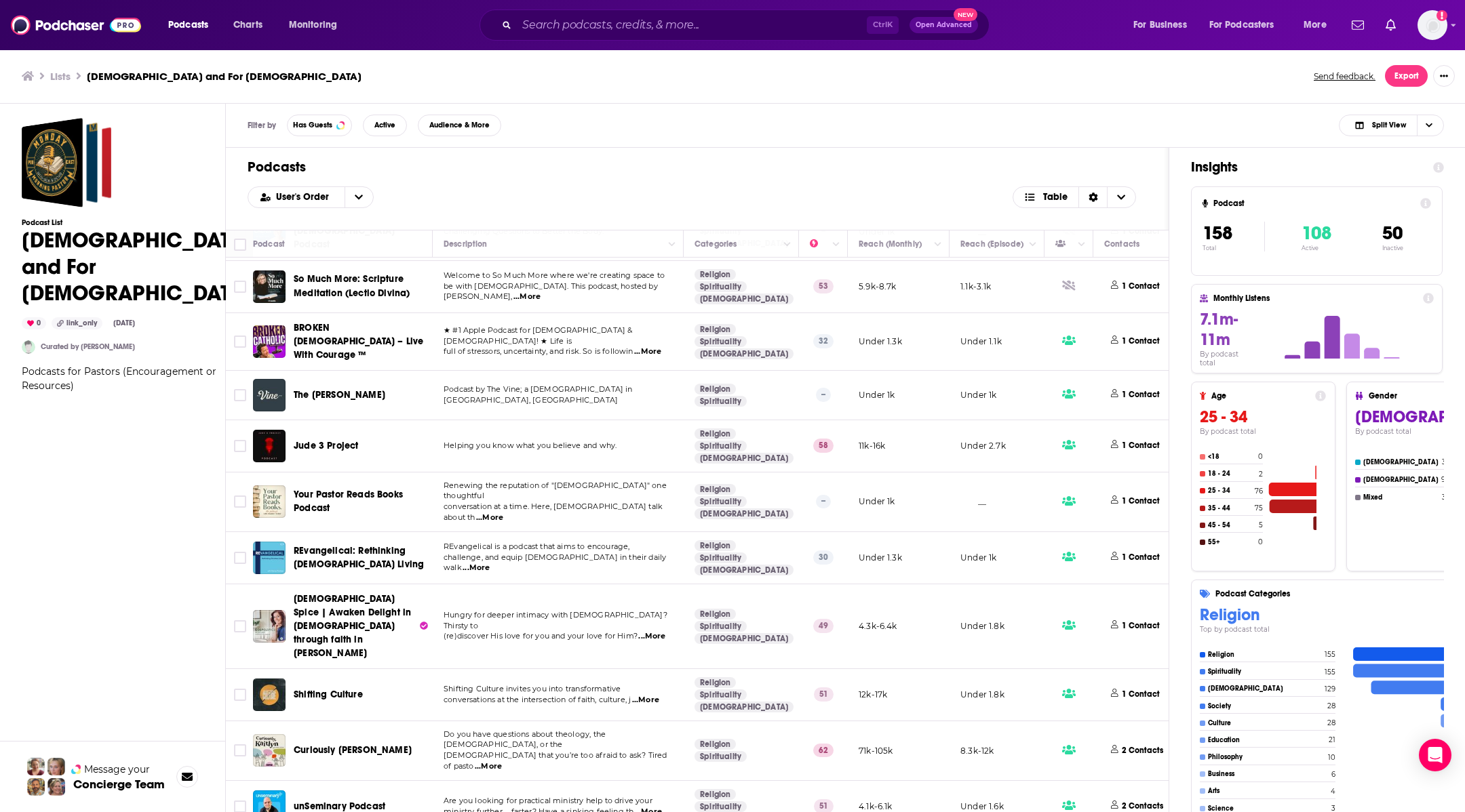
click at [339, 689] on span "Shifting Culture" at bounding box center [328, 694] width 70 height 11
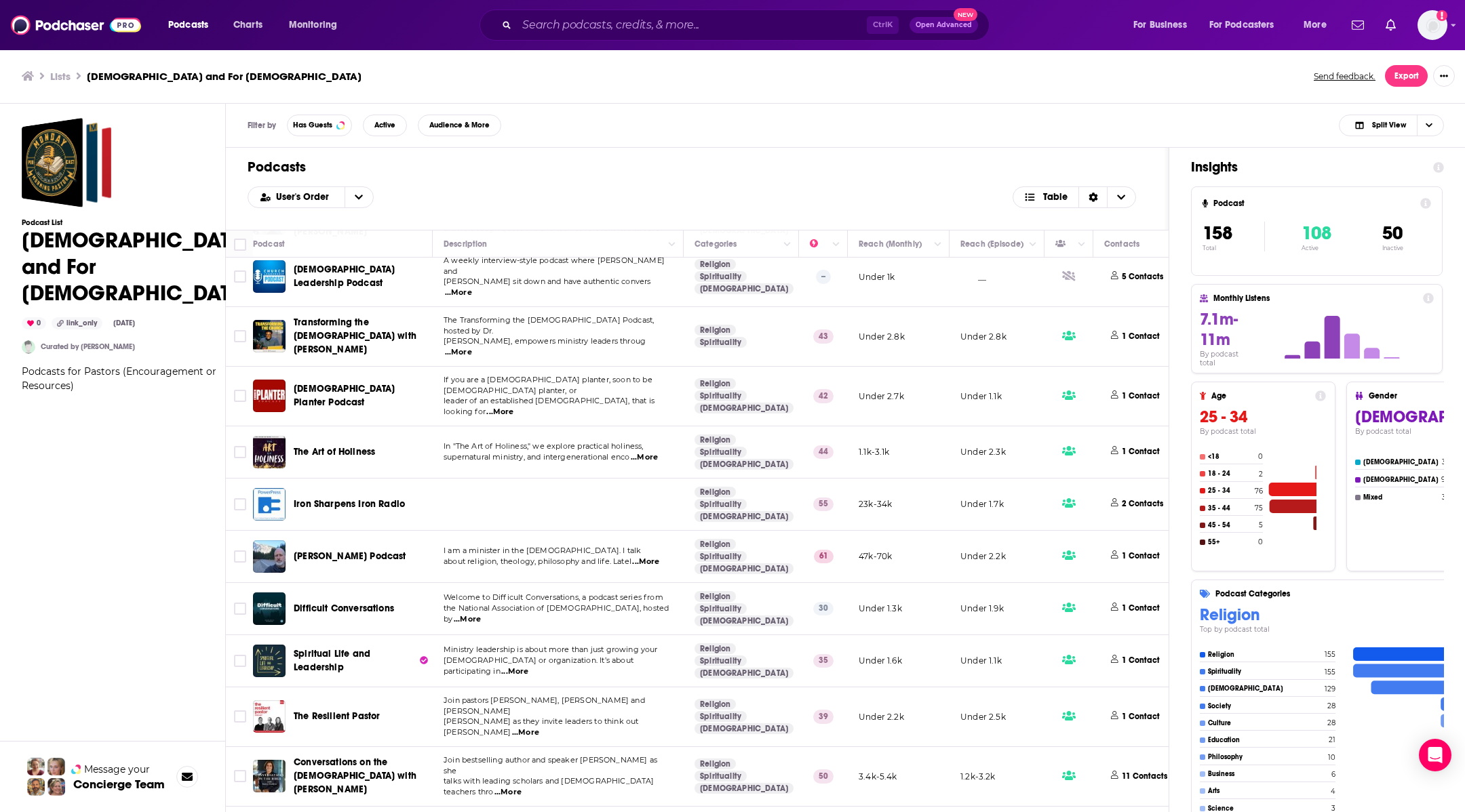
scroll to position [7628, 0]
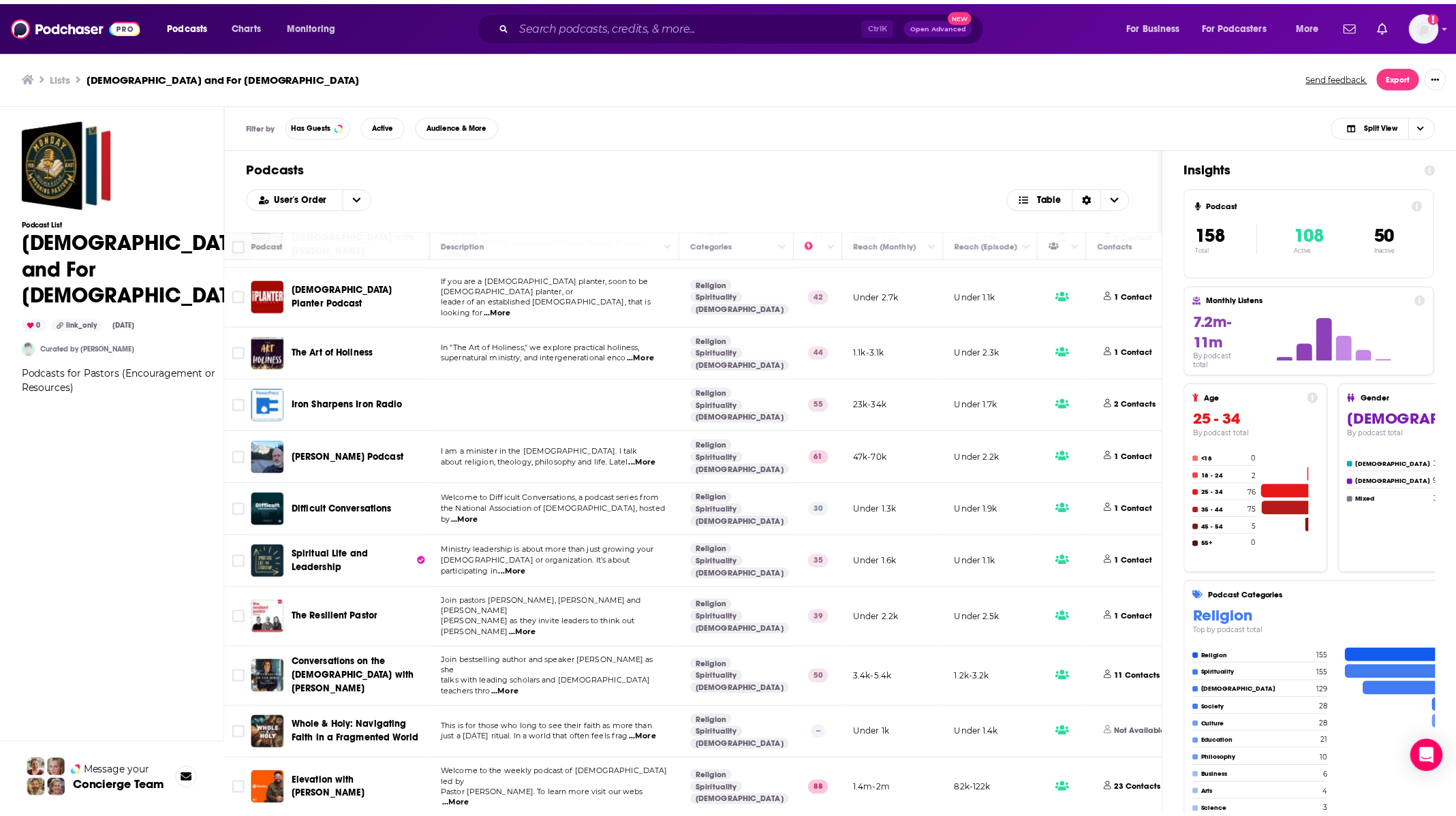
scroll to position [7665, 0]
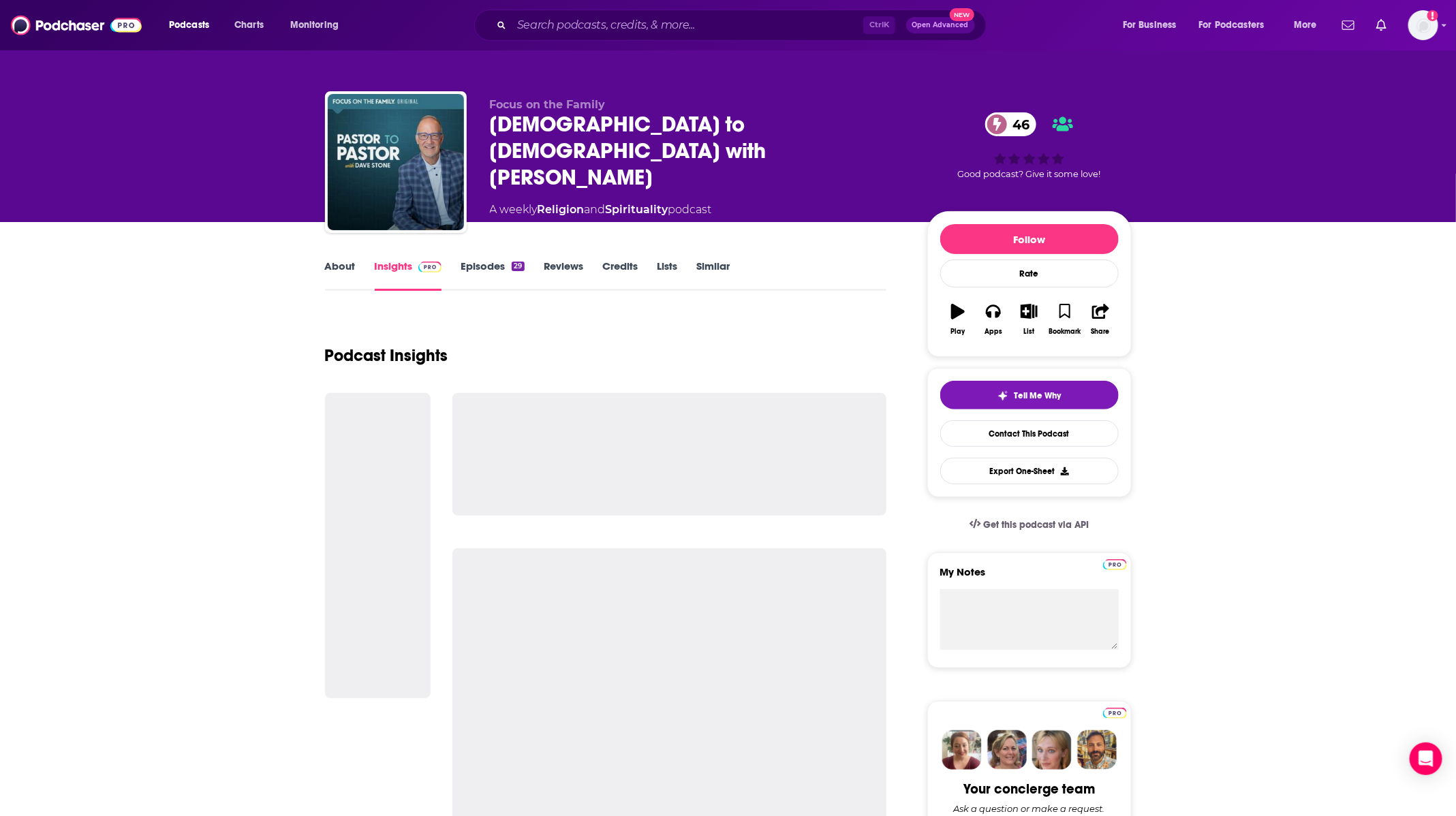
click at [477, 264] on link "Episodes 29" at bounding box center [492, 275] width 63 height 31
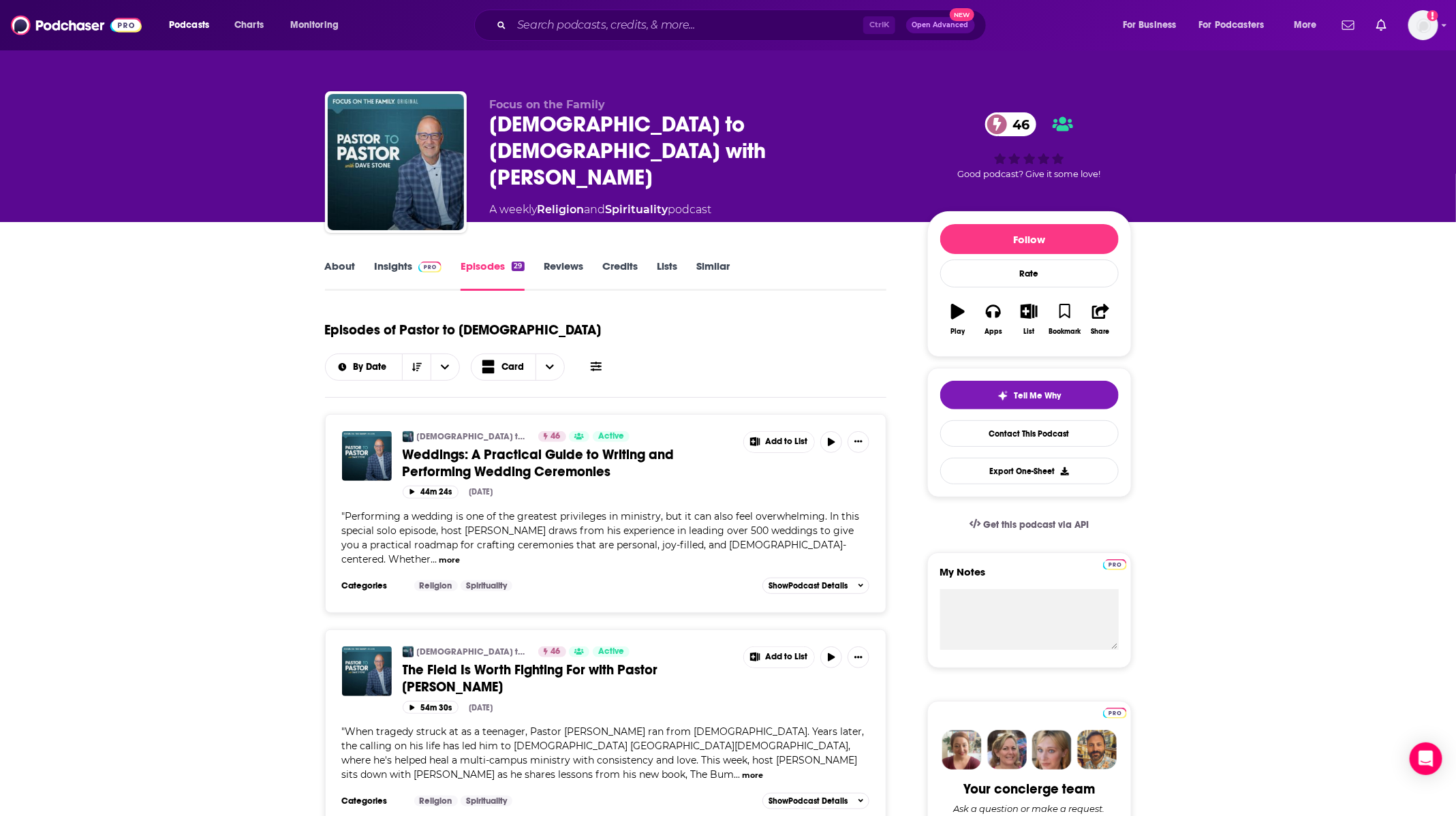
click at [404, 265] on link "Insights" at bounding box center [408, 275] width 67 height 31
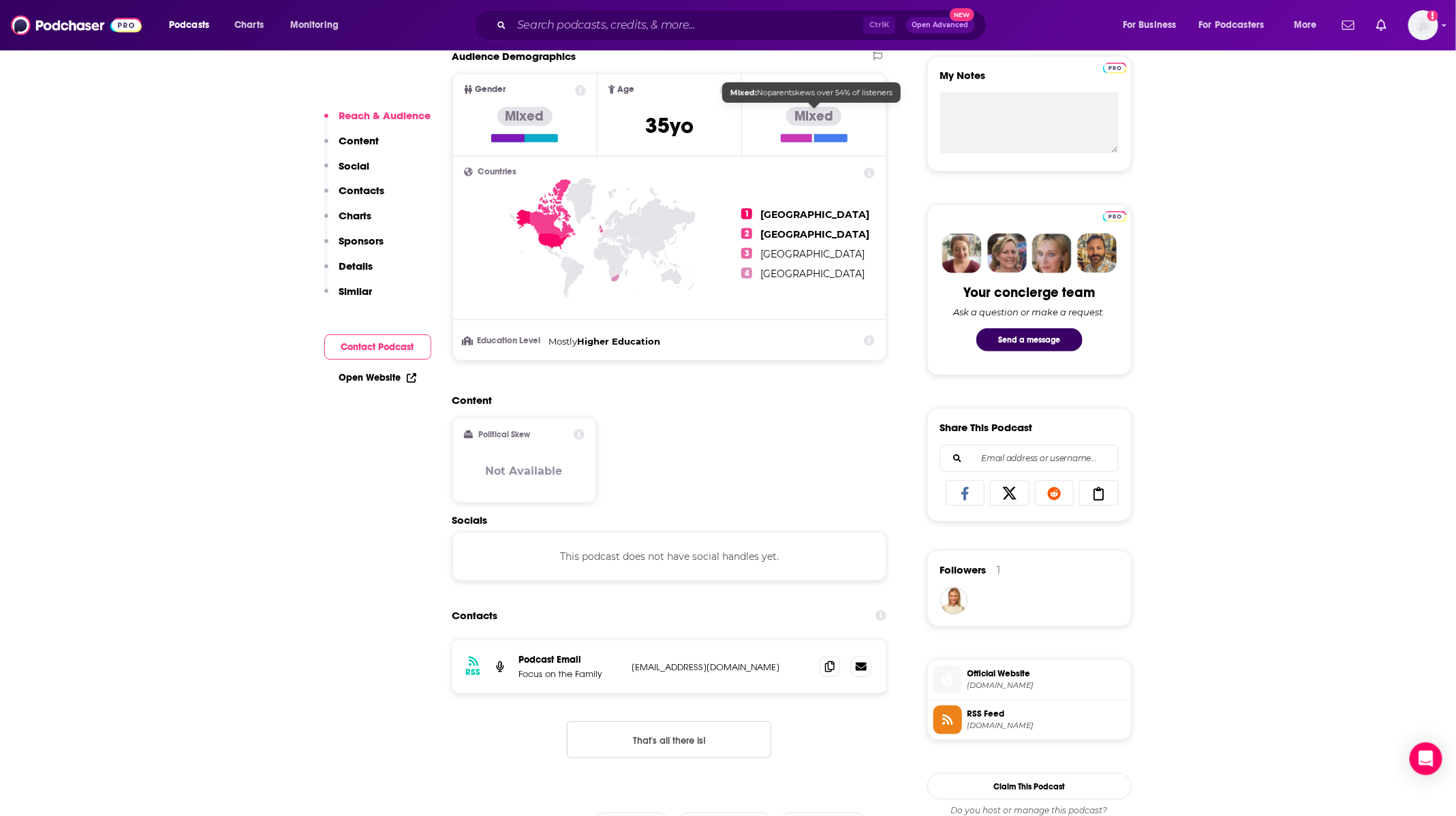
scroll to position [511, 0]
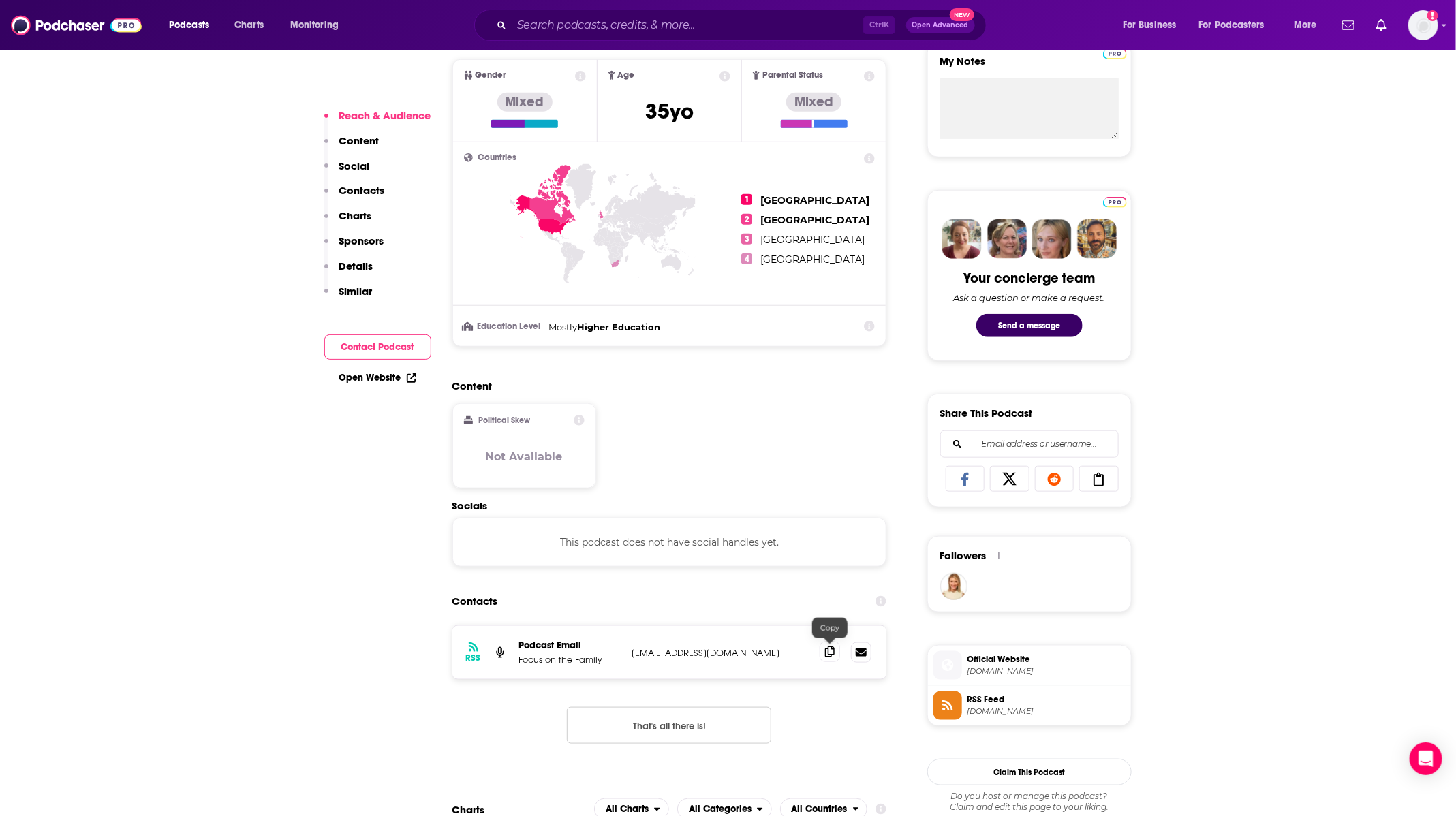
click at [832, 650] on icon at bounding box center [830, 652] width 10 height 11
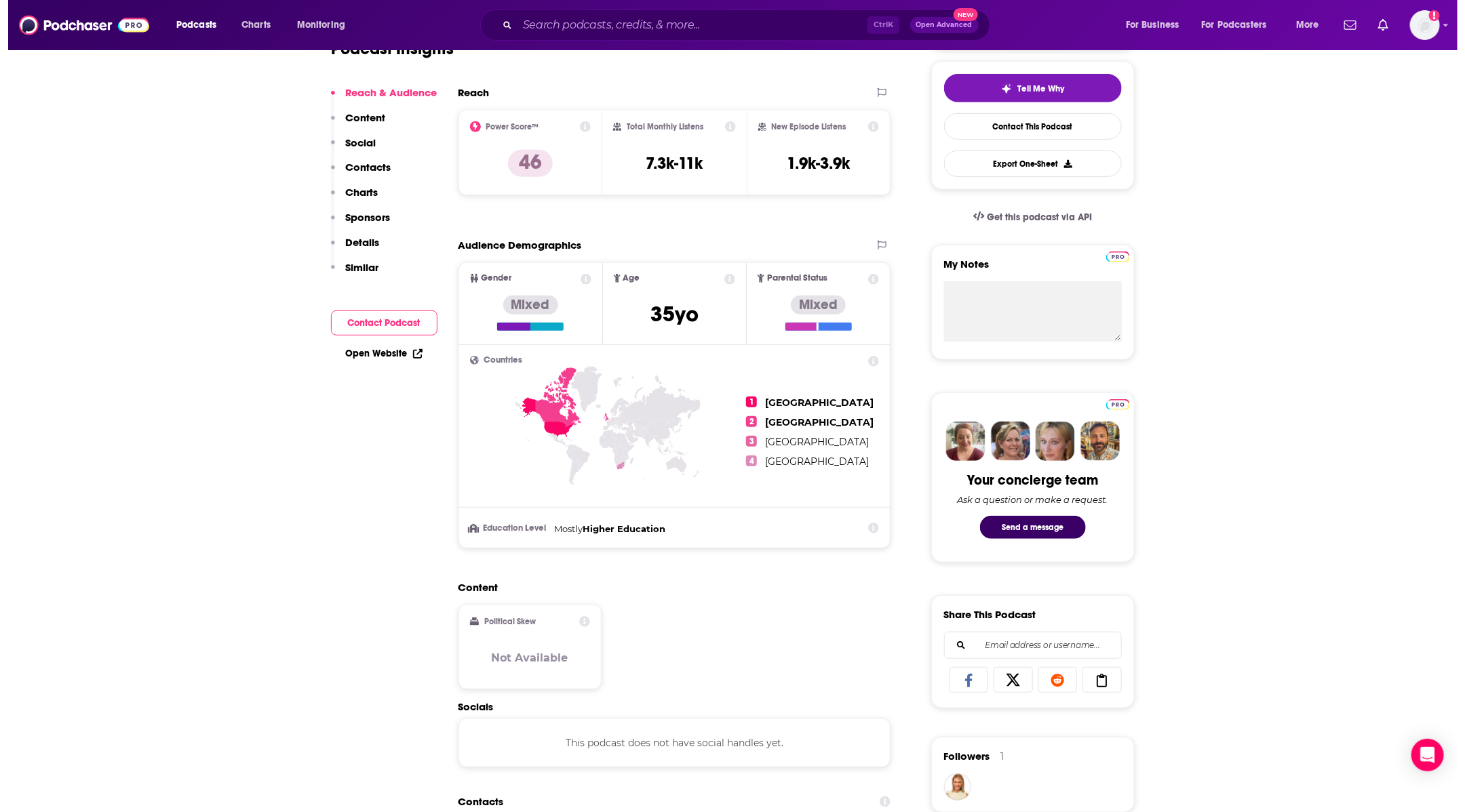
scroll to position [0, 0]
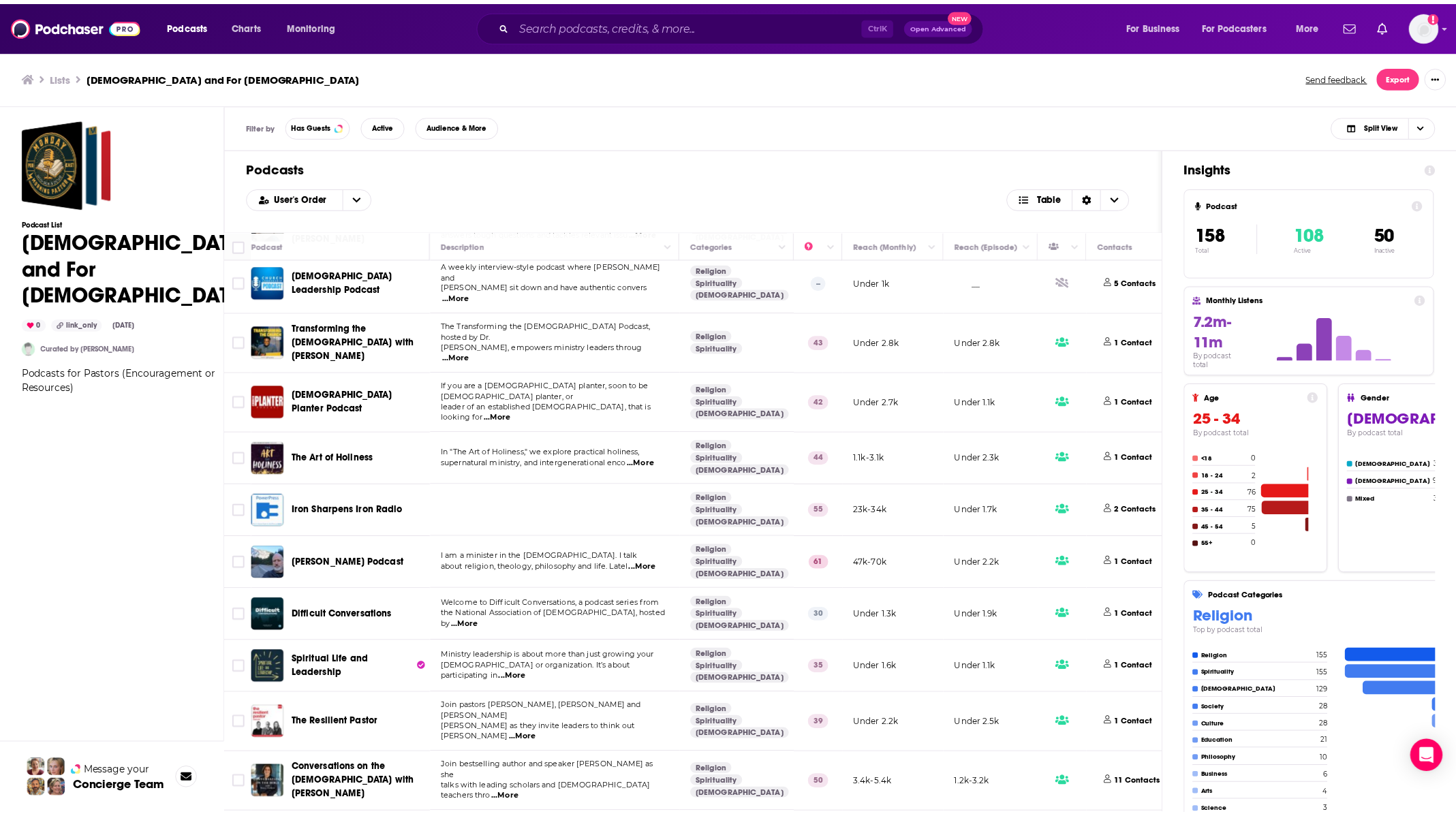
scroll to position [7462, 0]
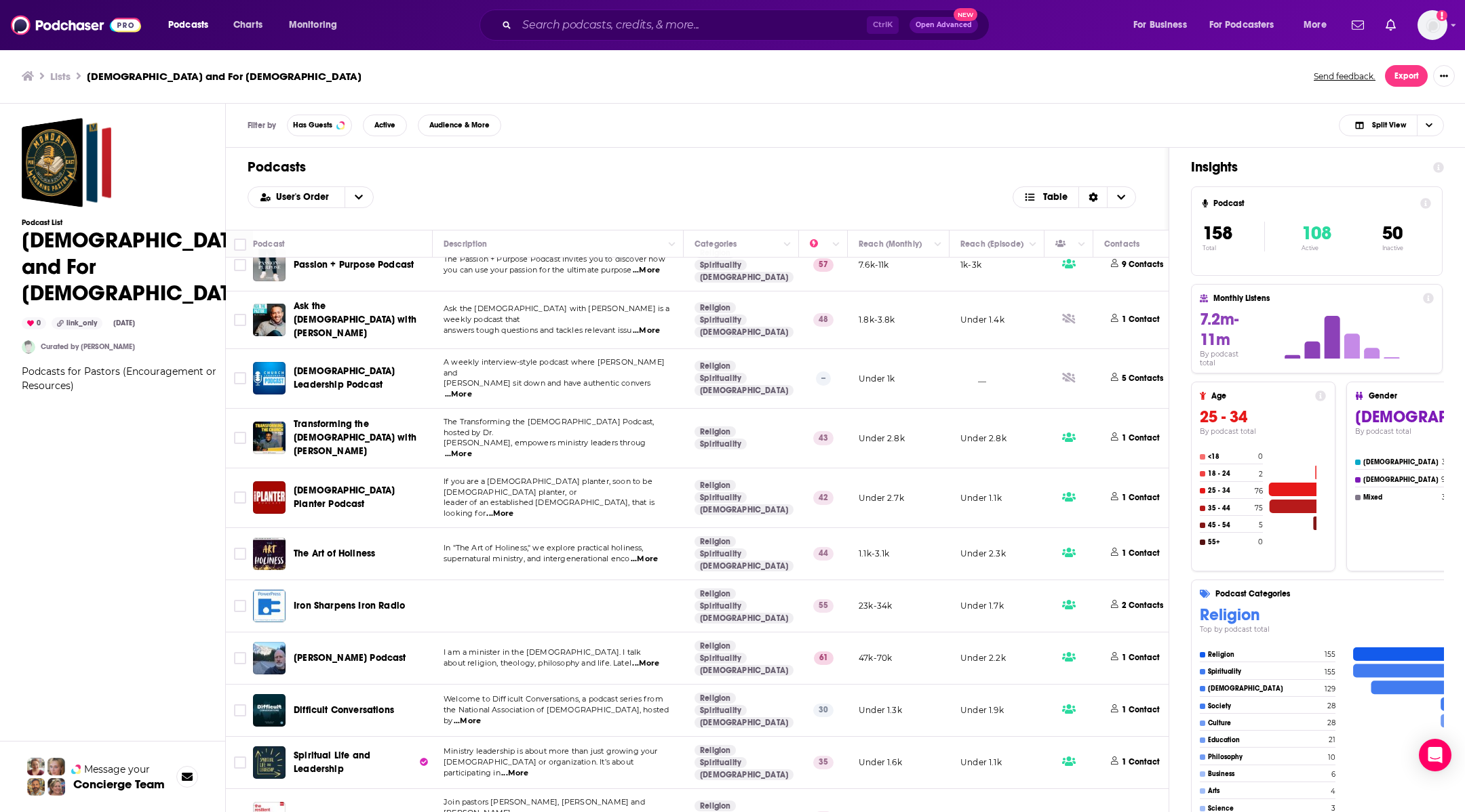
click at [672, 789] on td "Join pastors [PERSON_NAME], [PERSON_NAME] and [PERSON_NAME] as they invite lead…" at bounding box center [558, 819] width 251 height 60
click at [372, 812] on span "The Resilient Pastor" at bounding box center [336, 818] width 86 height 11
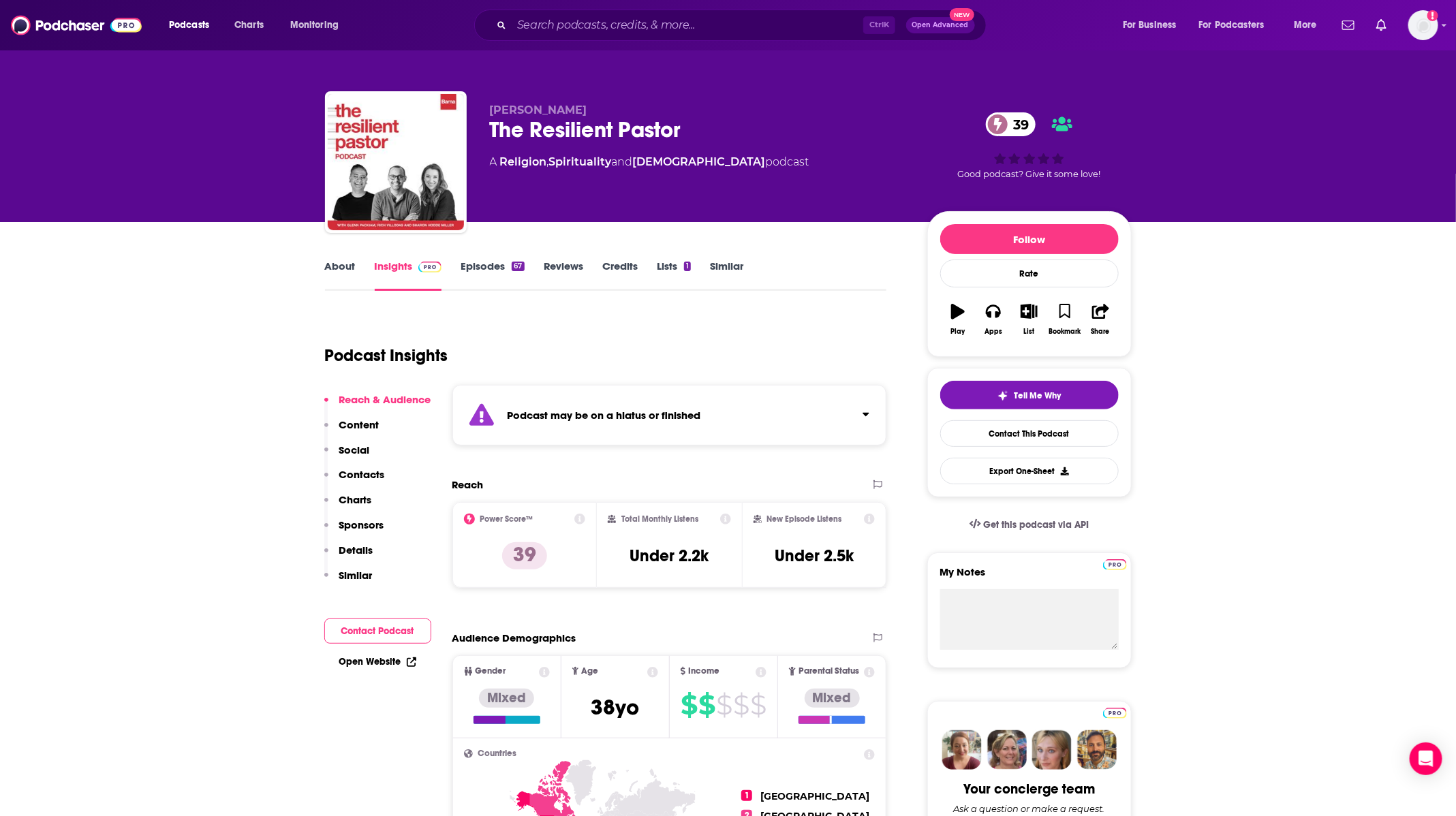
click at [485, 258] on div "About Insights Episodes 67 Reviews Credits Lists 1 Similar" at bounding box center [606, 274] width 562 height 34
click at [485, 270] on link "Episodes 67" at bounding box center [492, 275] width 63 height 31
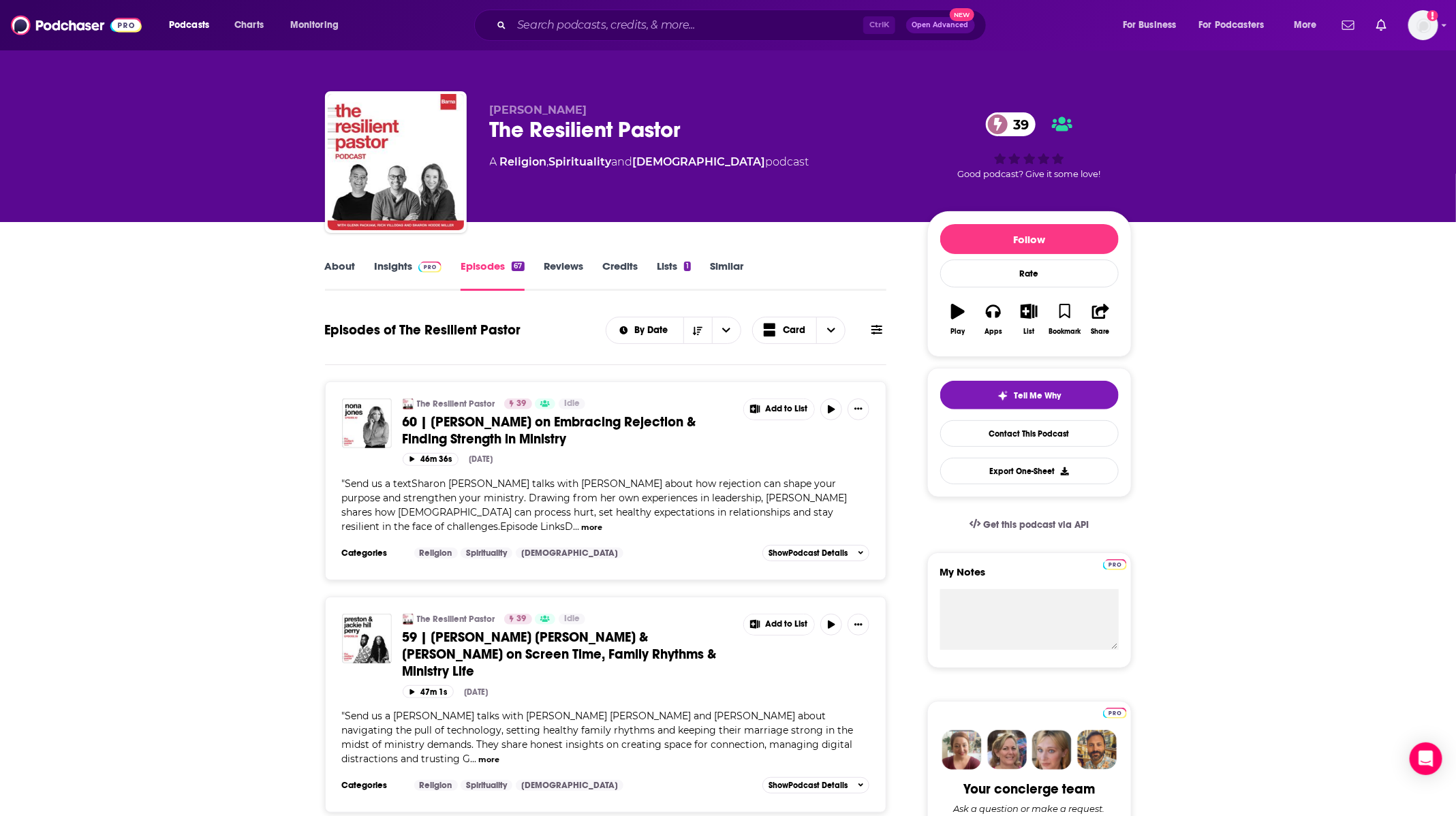
click at [336, 276] on link "About" at bounding box center [340, 275] width 30 height 31
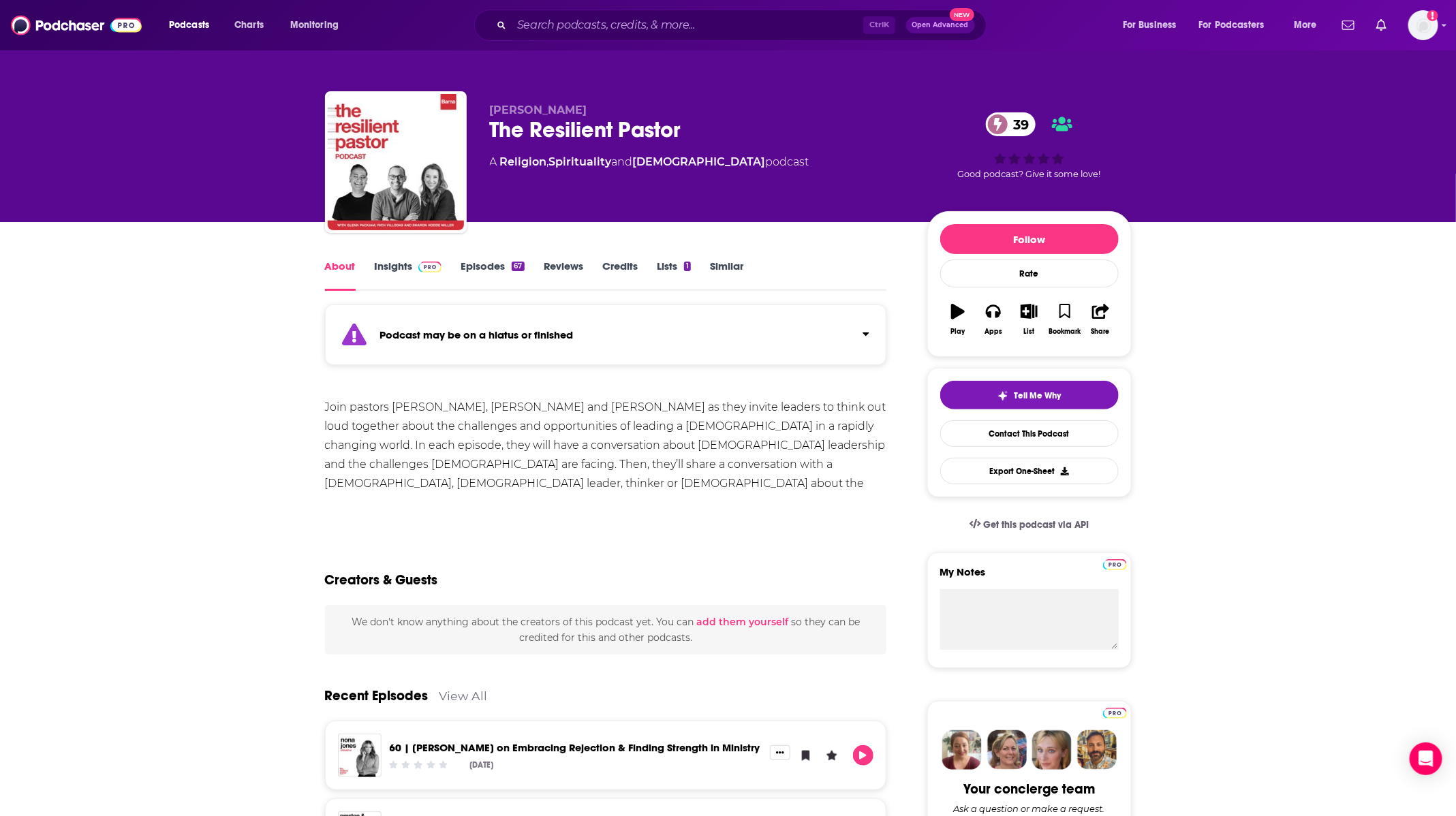
click at [412, 257] on div "About Insights Episodes 67 Reviews Credits Lists 1 Similar" at bounding box center [606, 274] width 562 height 34
click at [405, 262] on link "Insights" at bounding box center [408, 275] width 67 height 31
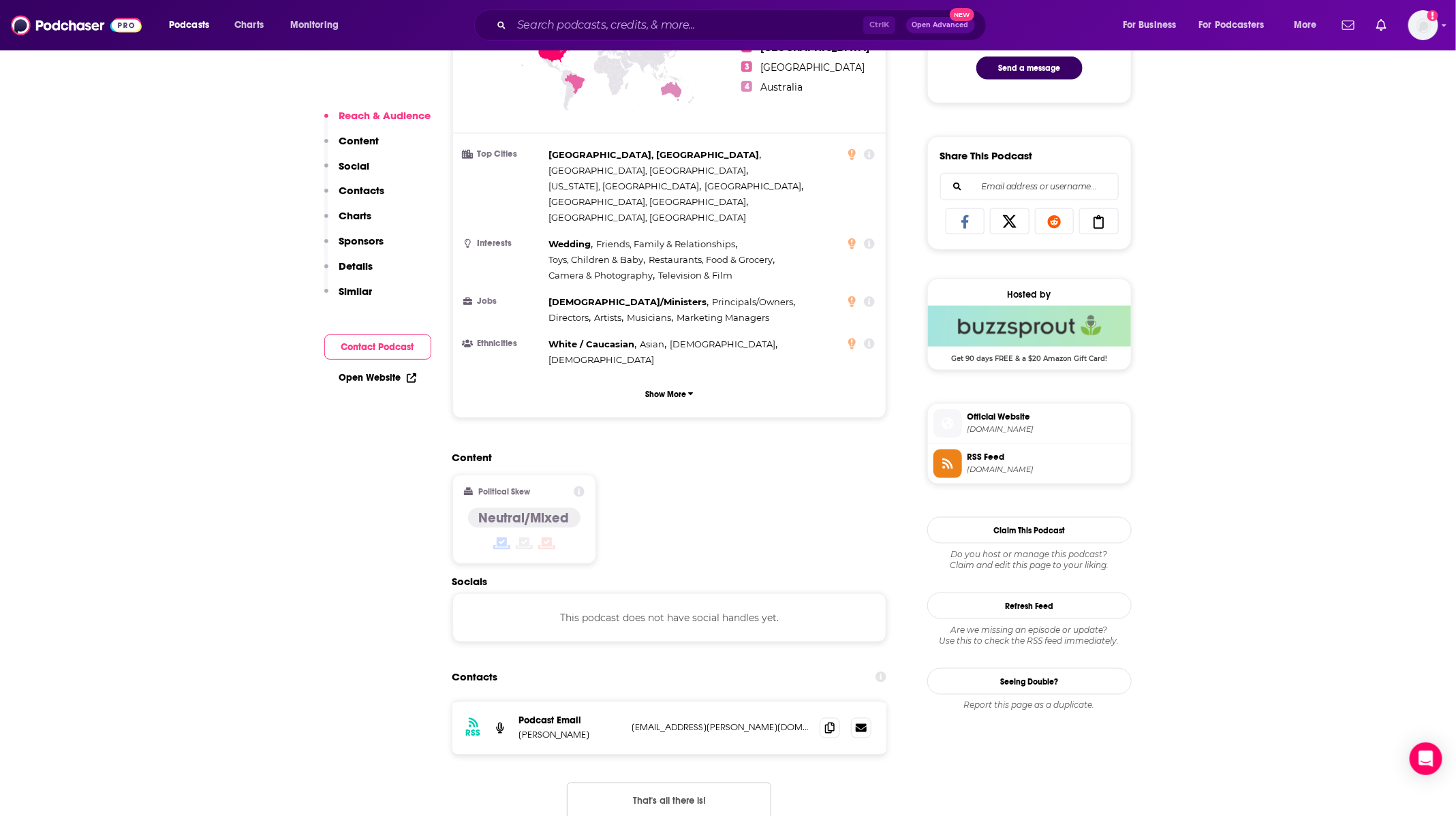
scroll to position [818, 0]
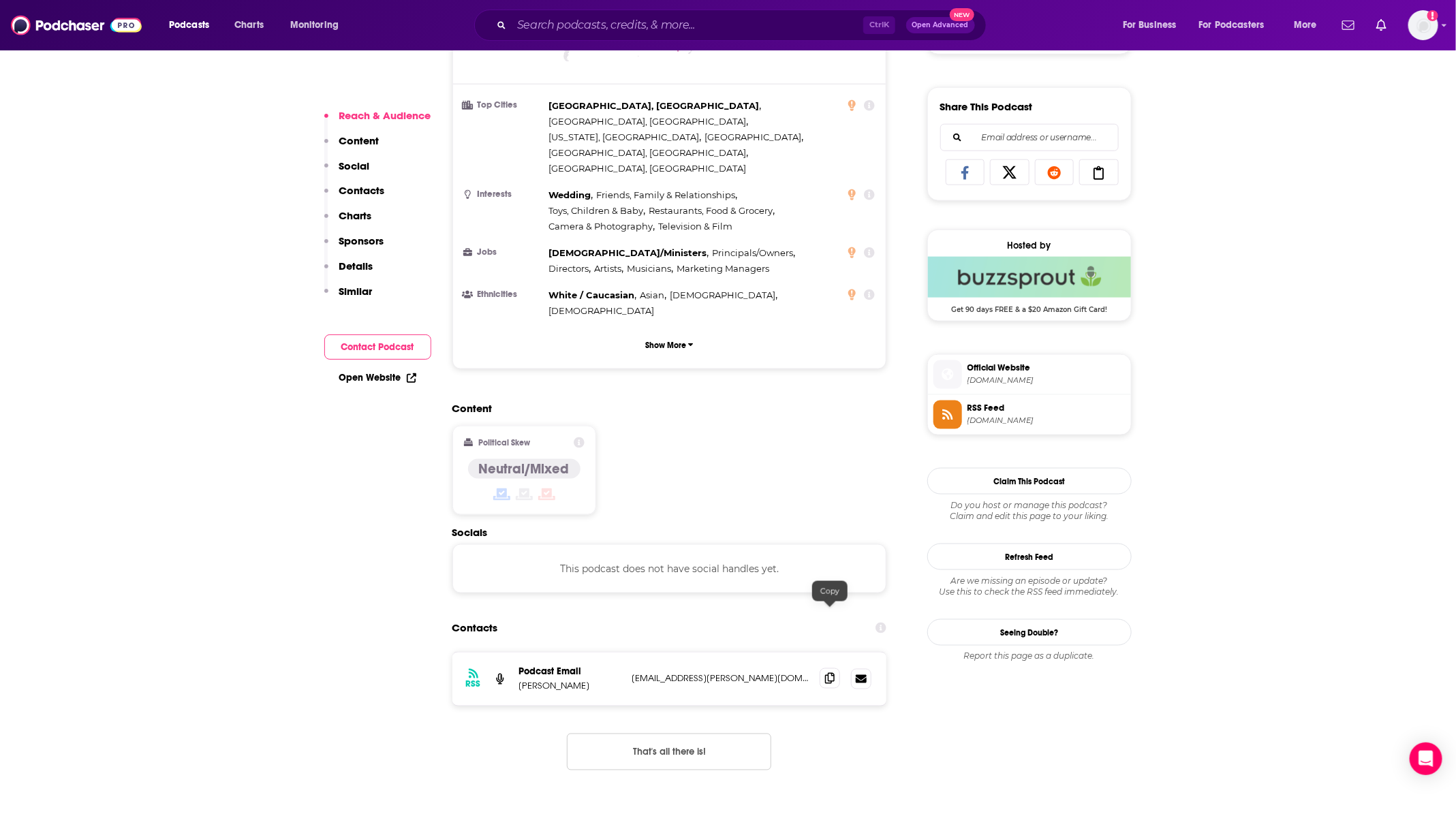
click at [825, 673] on icon at bounding box center [830, 678] width 10 height 11
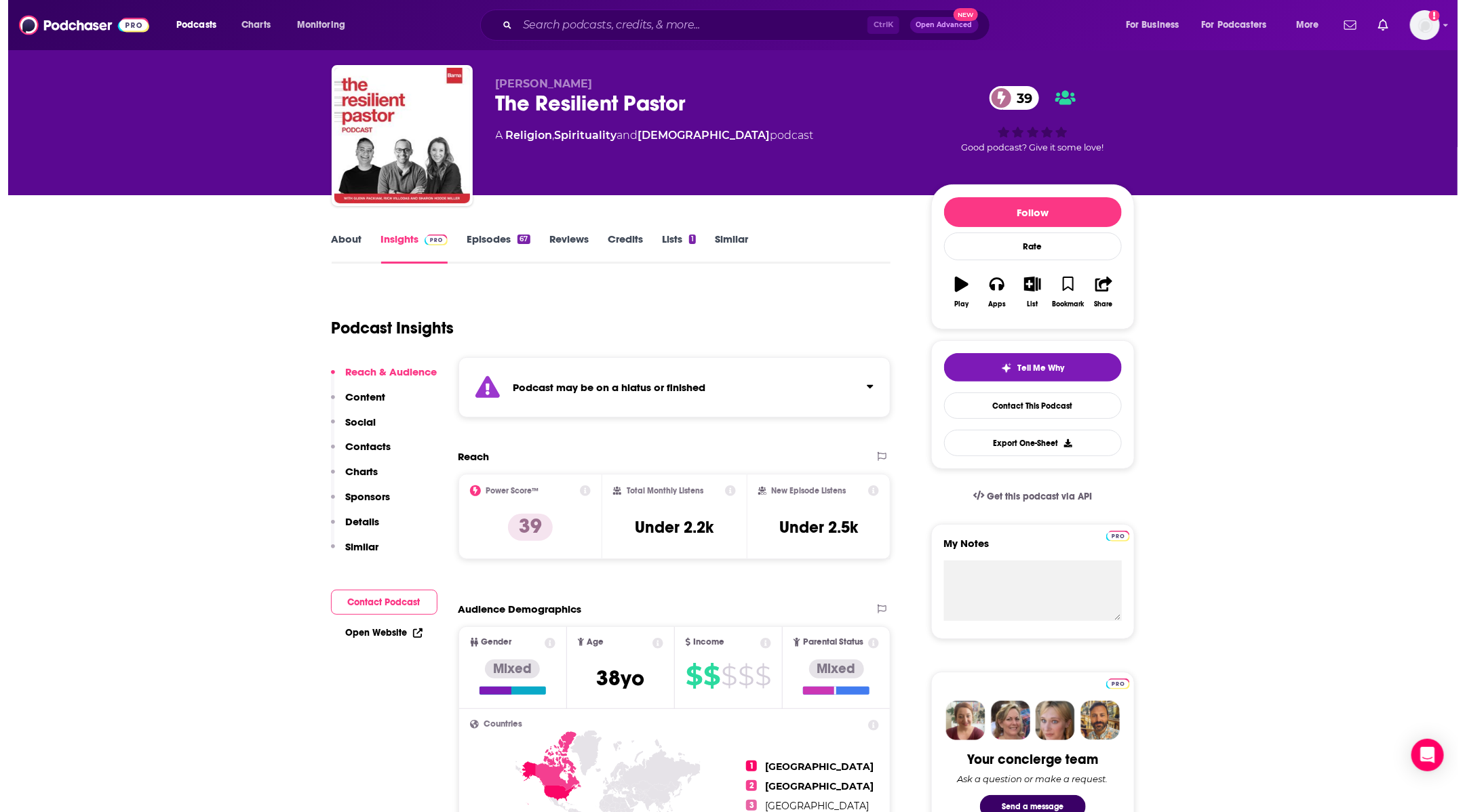
scroll to position [0, 0]
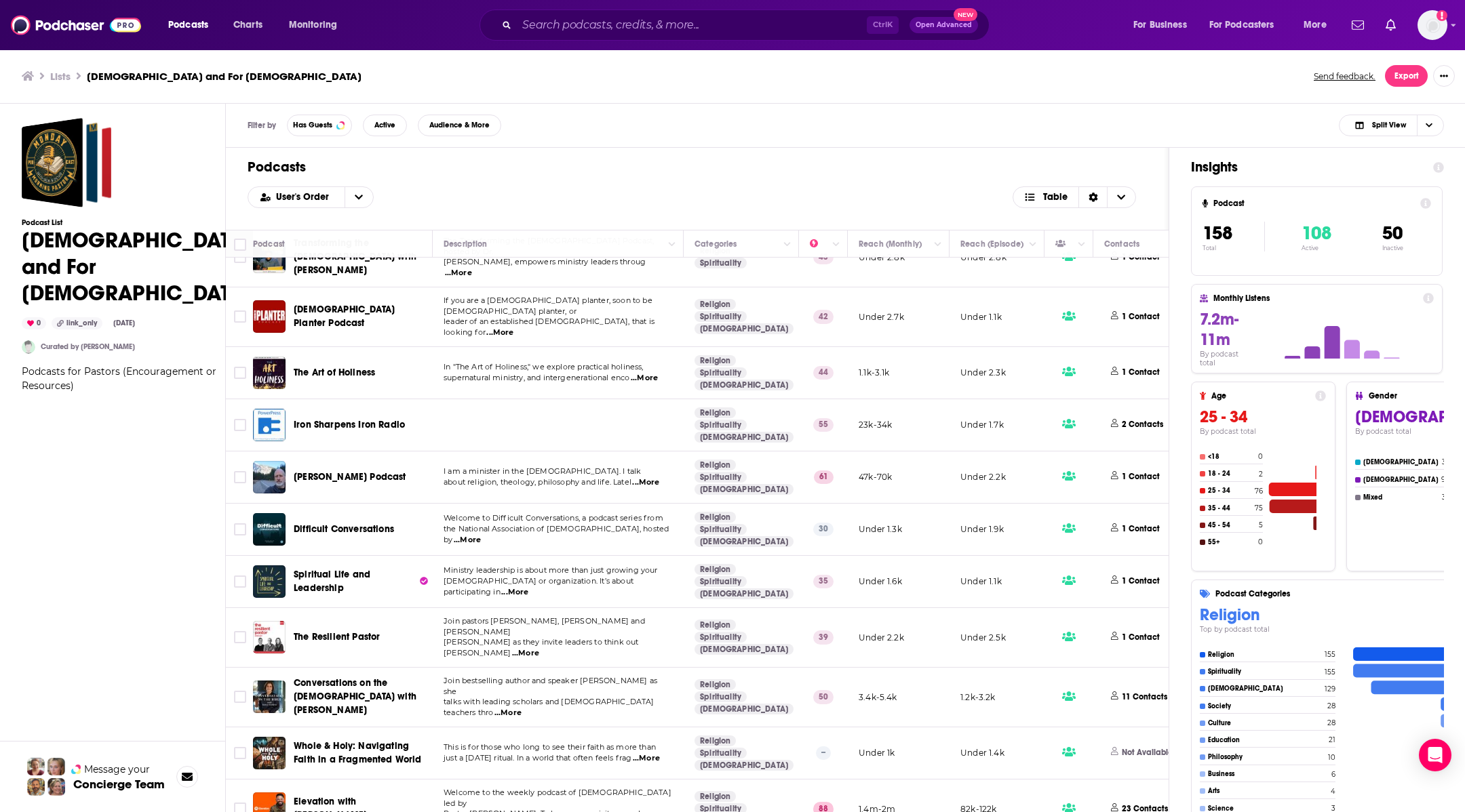
scroll to position [7628, 0]
